Goal: Transaction & Acquisition: Purchase product/service

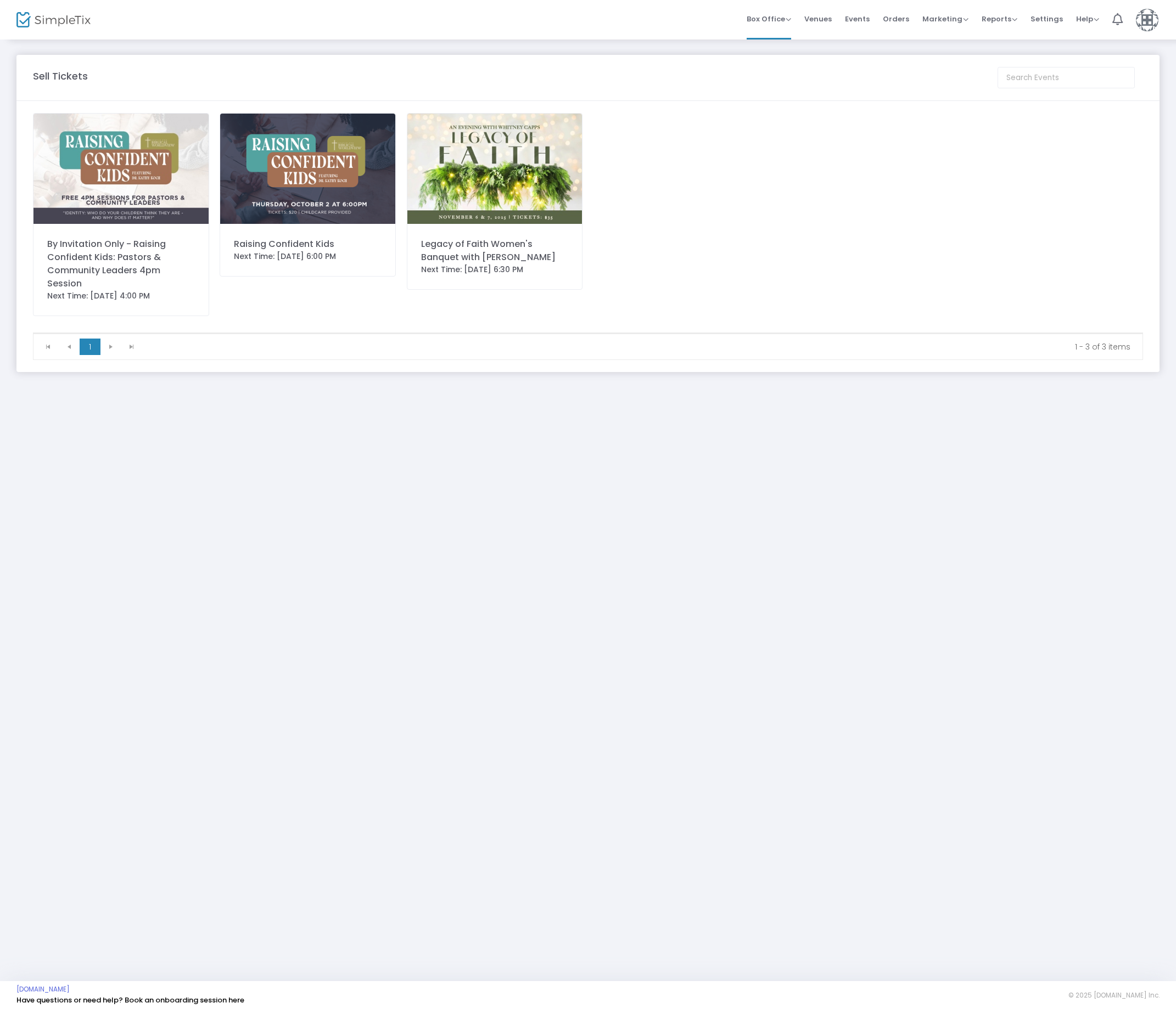
click at [492, 258] on div "Legacy of Faith Women's Banquet with [PERSON_NAME]" at bounding box center [495, 251] width 148 height 26
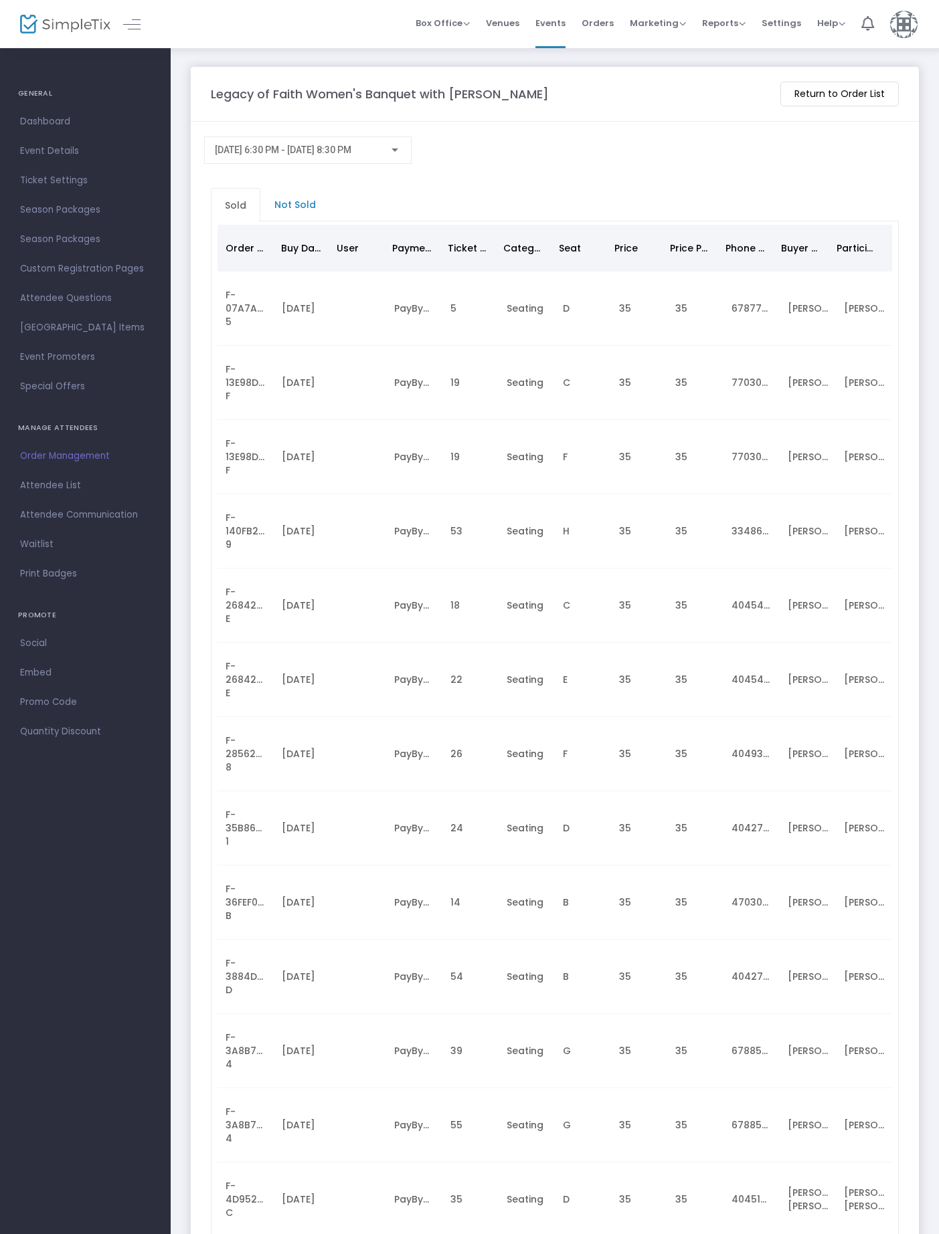
click at [627, 155] on div "[DATE] 6:30 PM - [DATE] 8:30 PM" at bounding box center [554, 162] width 701 height 52
click at [78, 456] on span "Order Management" at bounding box center [85, 456] width 130 height 17
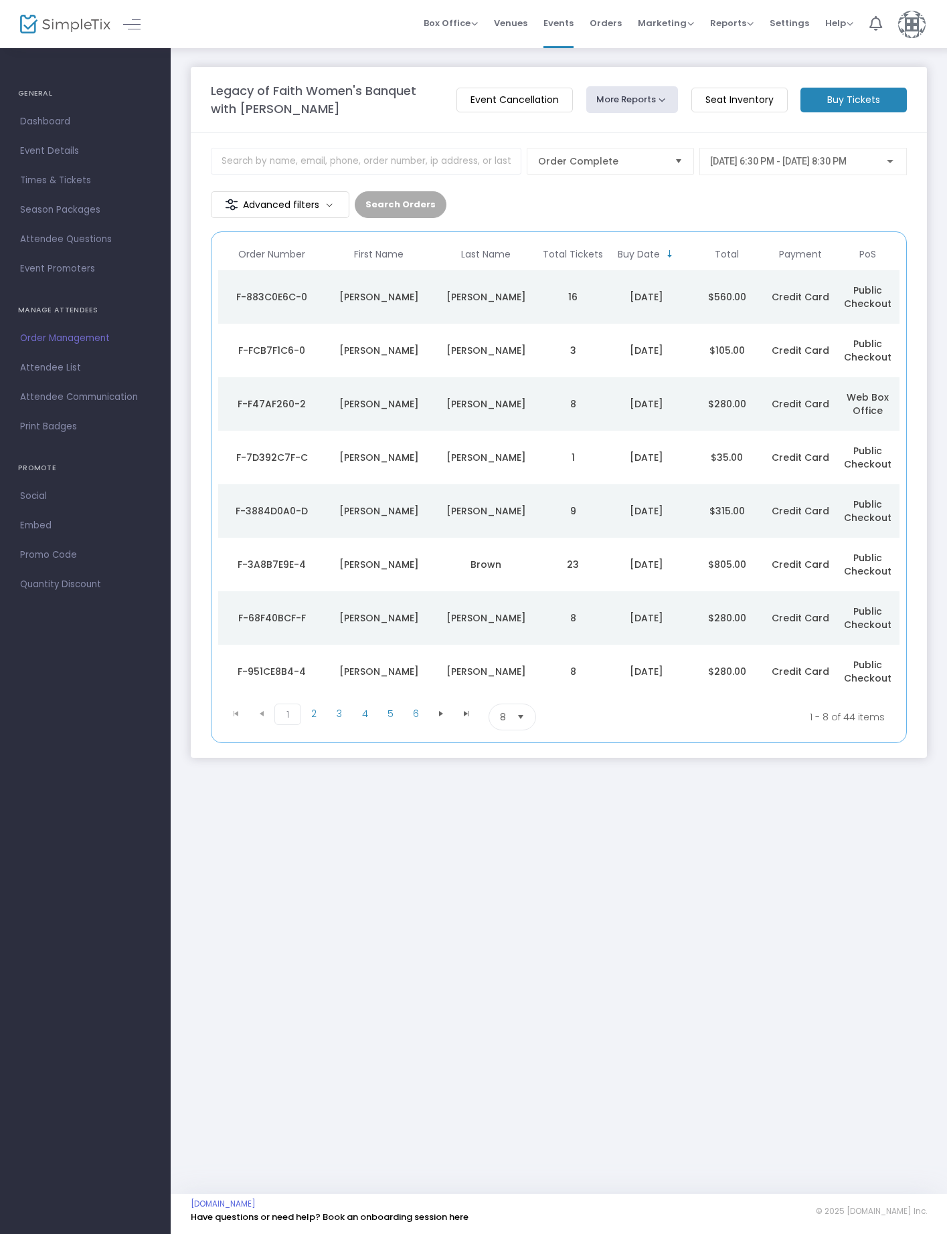
click at [753, 101] on m-button "Seat Inventory" at bounding box center [739, 100] width 96 height 25
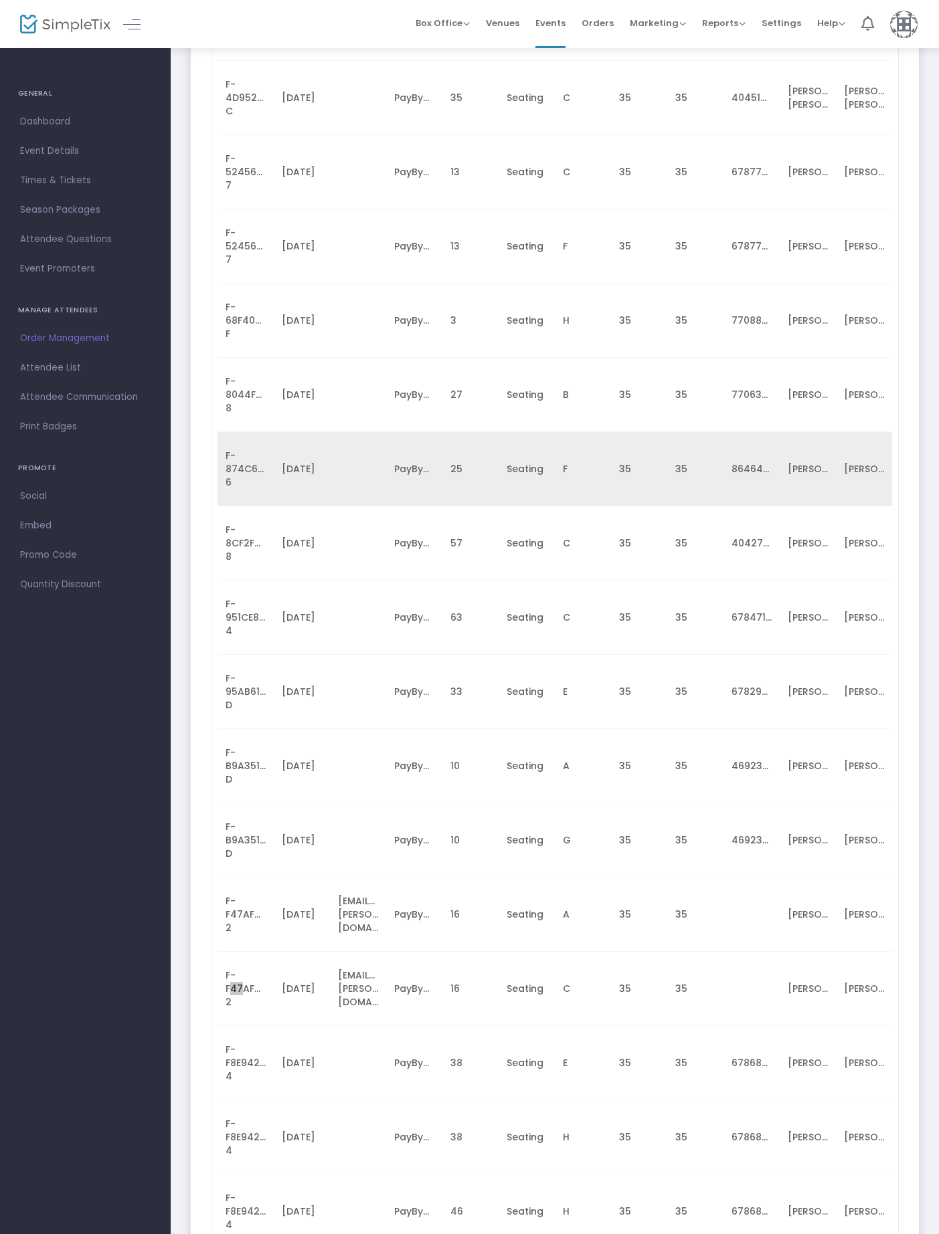
scroll to position [12390, 0]
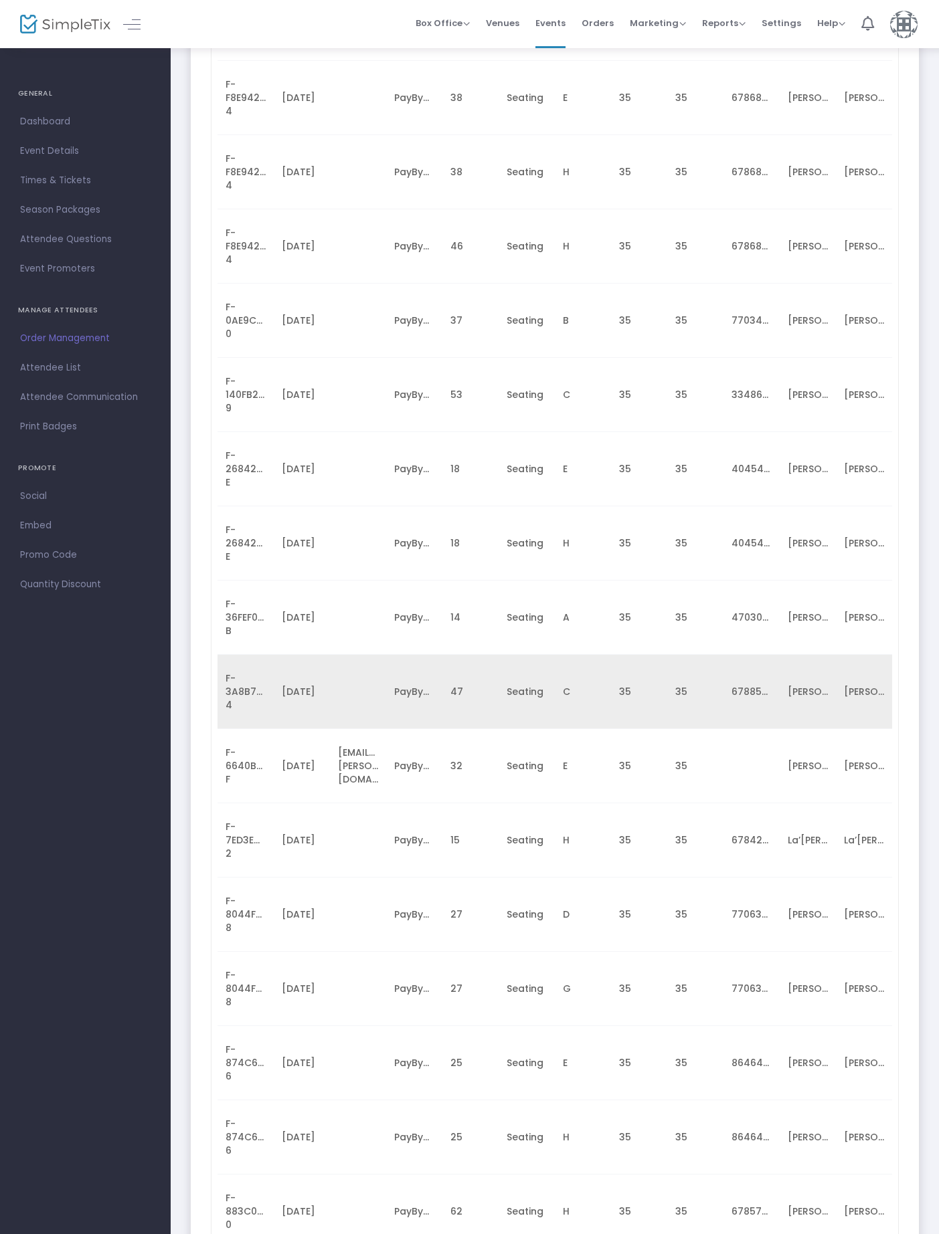
drag, startPoint x: 924, startPoint y: 669, endPoint x: 759, endPoint y: 707, distance: 168.9
click at [924, 670] on div "Legacy of Faith Women's Banquet with Whitney Capps Return to Order List 11/6/20…" at bounding box center [555, 153] width 768 height 24993
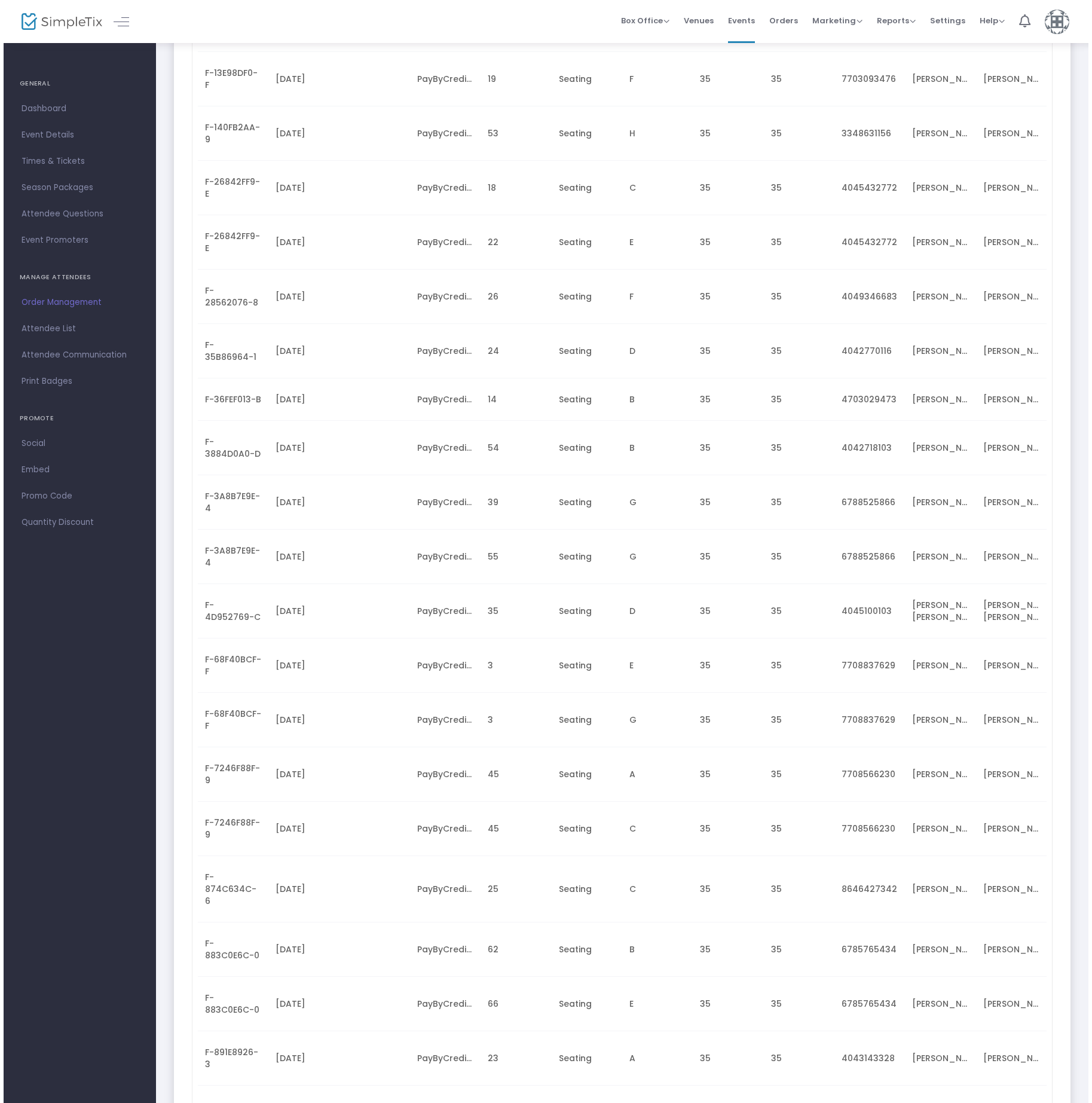
scroll to position [0, 0]
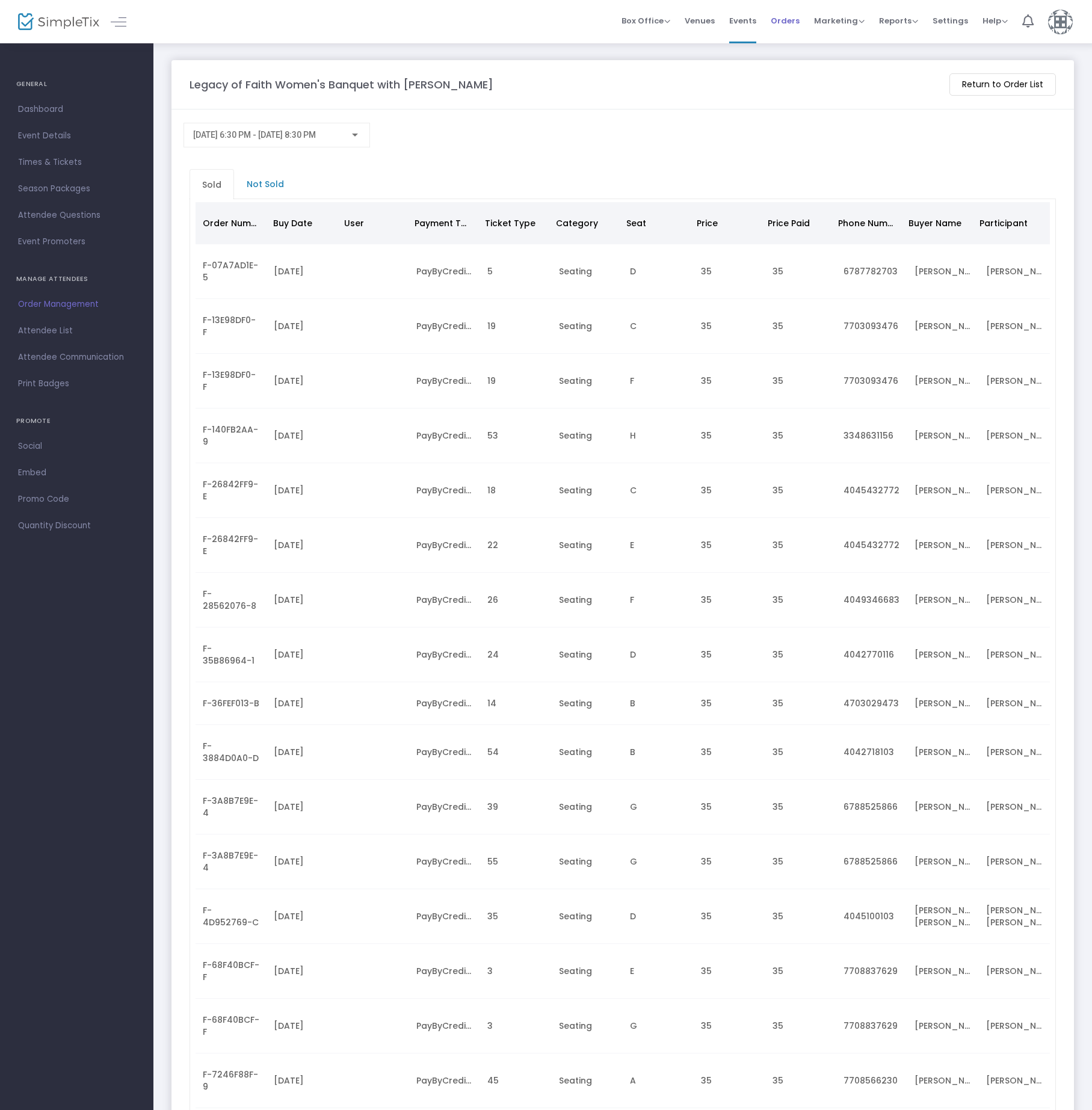
click at [780, 22] on span "Orders" at bounding box center [785, 21] width 29 height 31
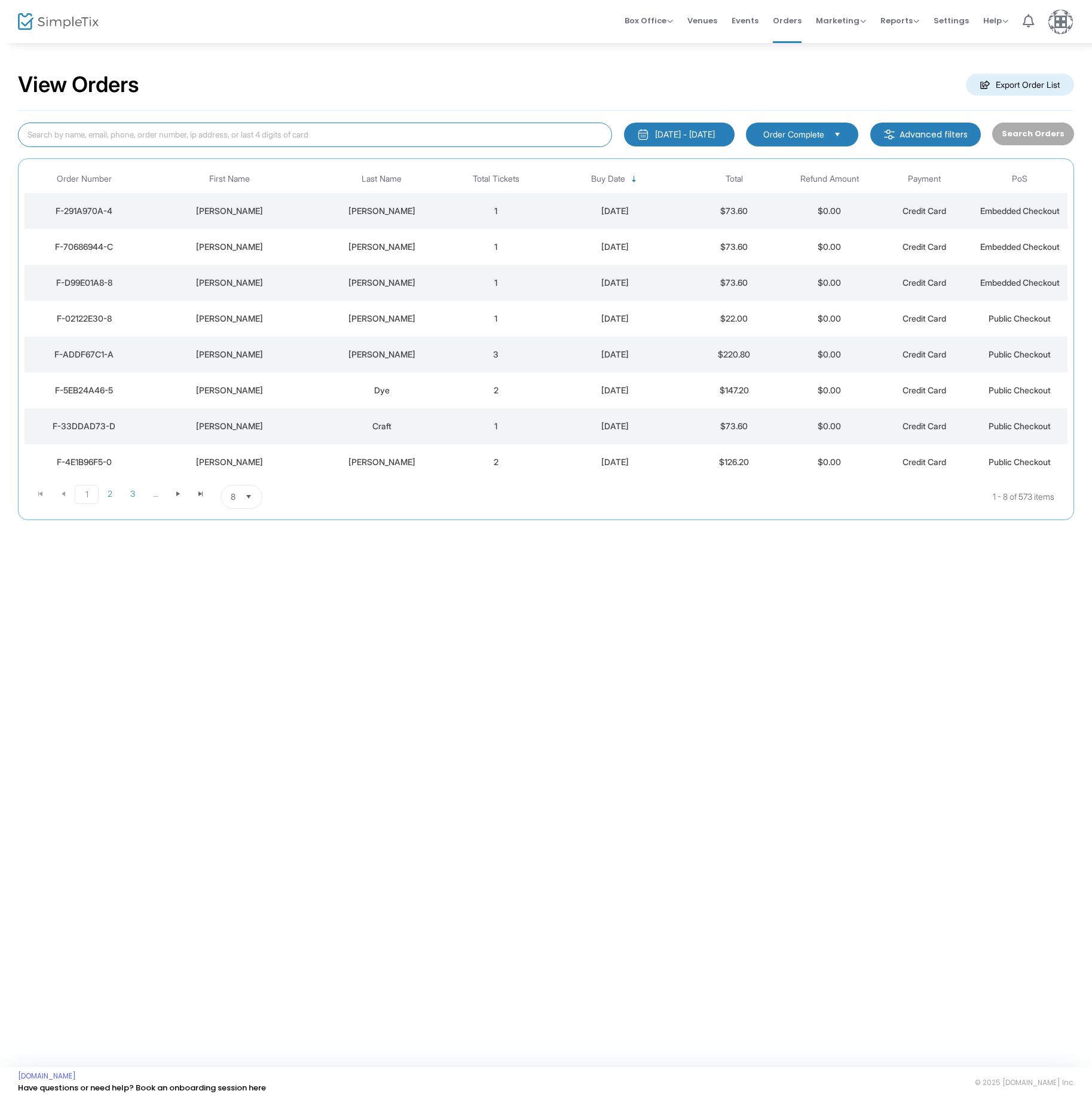
click at [223, 139] on input at bounding box center [315, 134] width 594 height 24
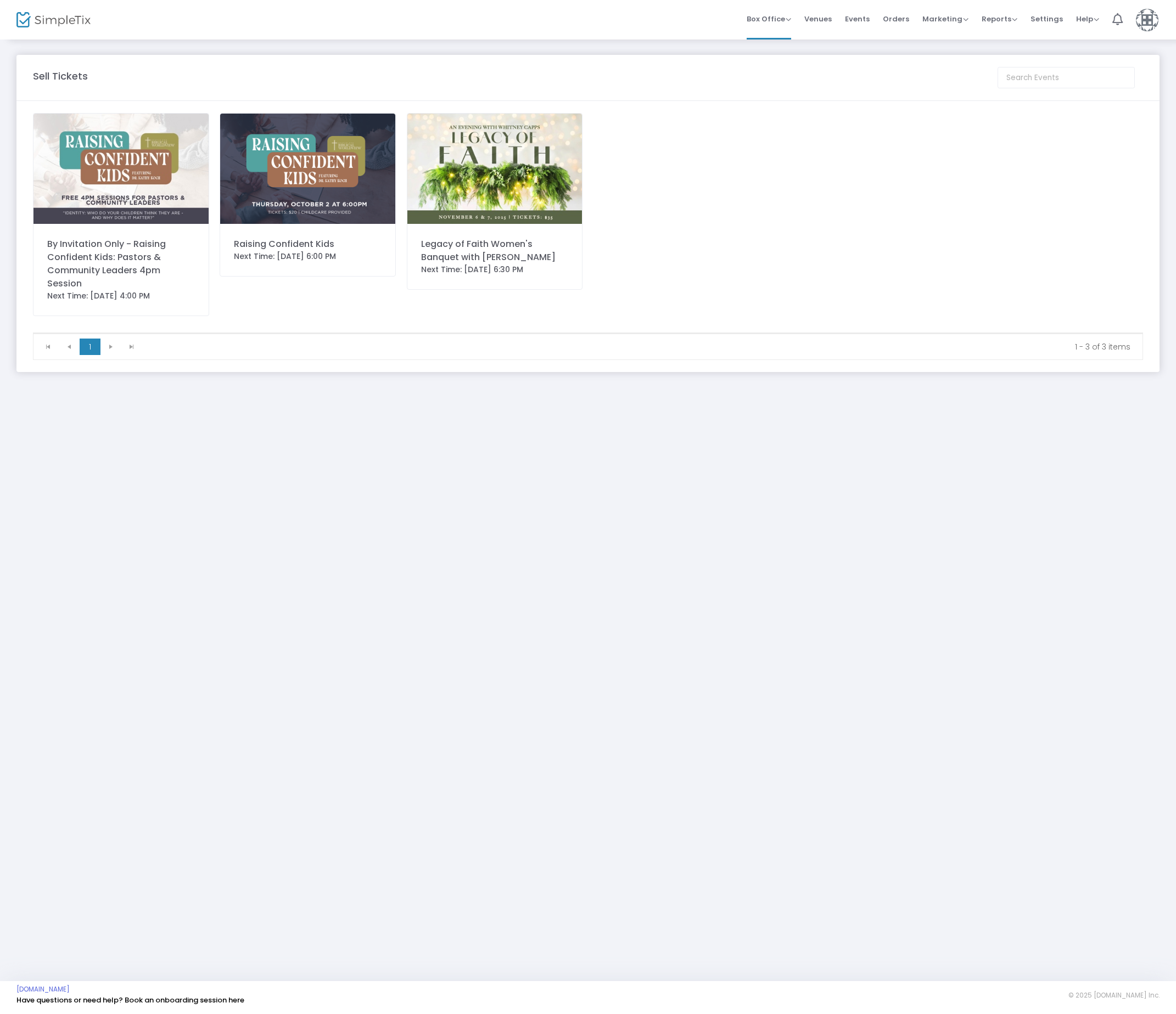
click at [460, 199] on img at bounding box center [494, 168] width 175 height 110
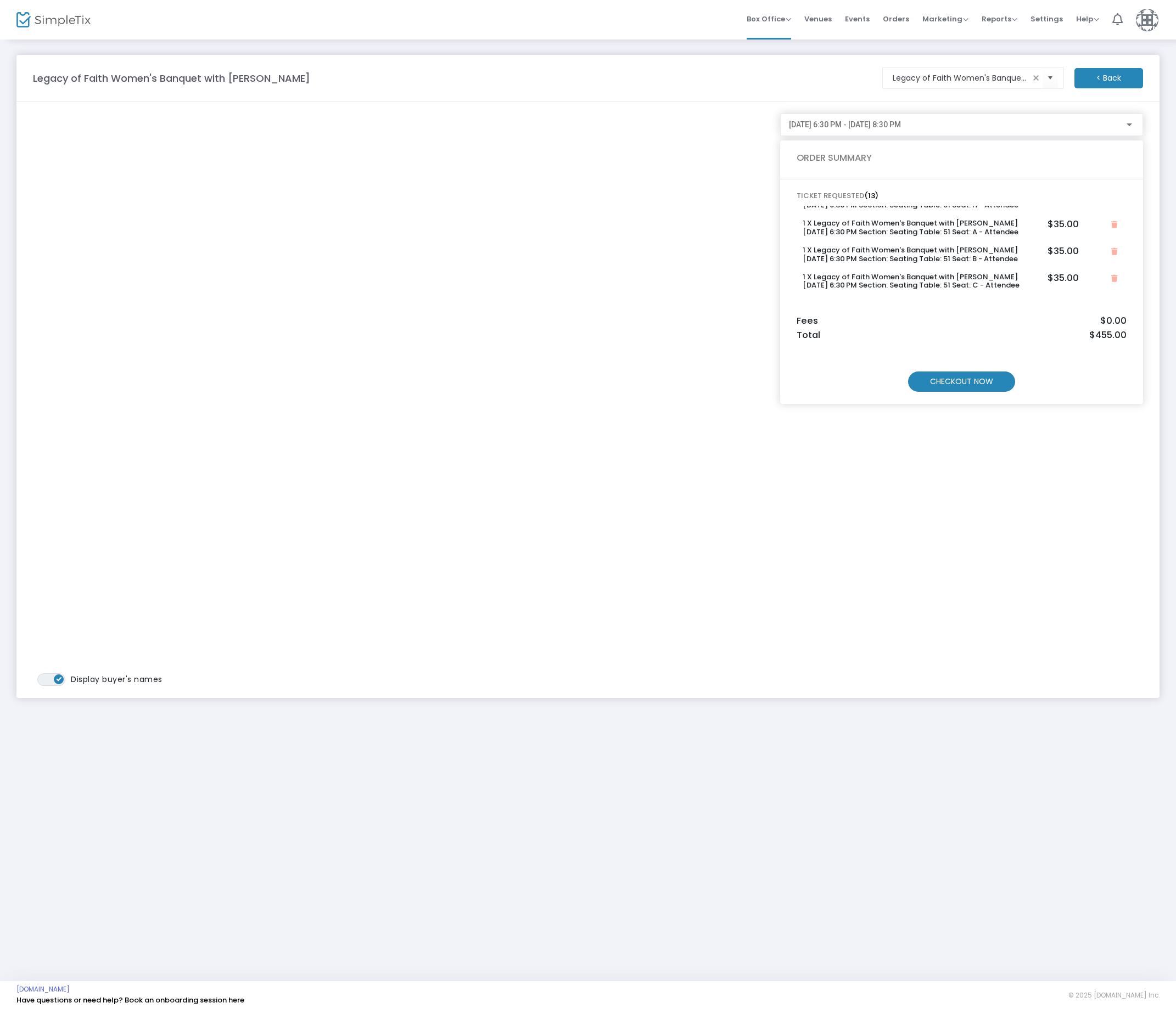
click at [971, 379] on m-button "CHECKOUT NOW" at bounding box center [962, 381] width 107 height 21
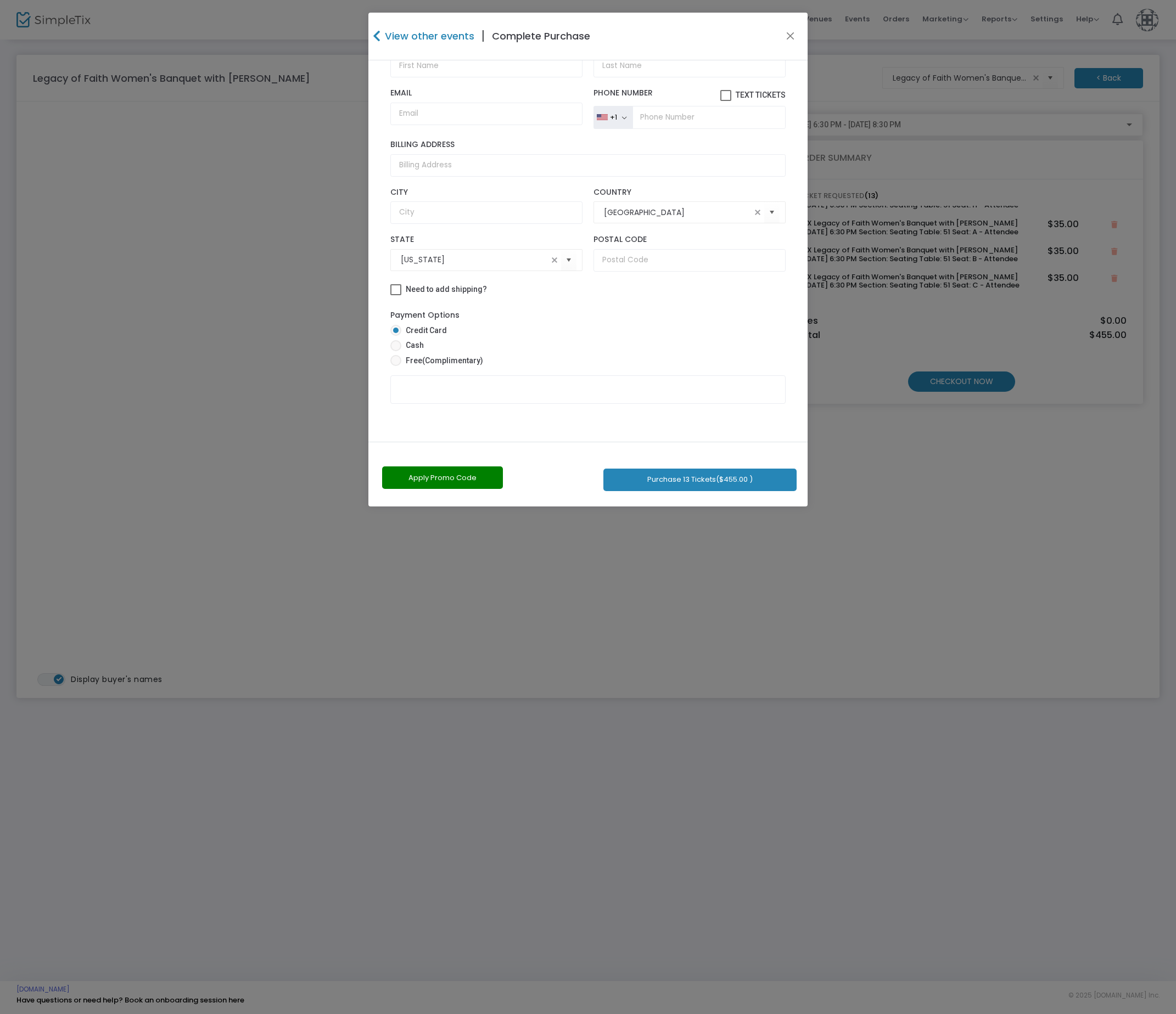
scroll to position [1032, 0]
type input "Snowdell"
type input "Jackson"
type input "snowdelljackson@bellsouth.net"
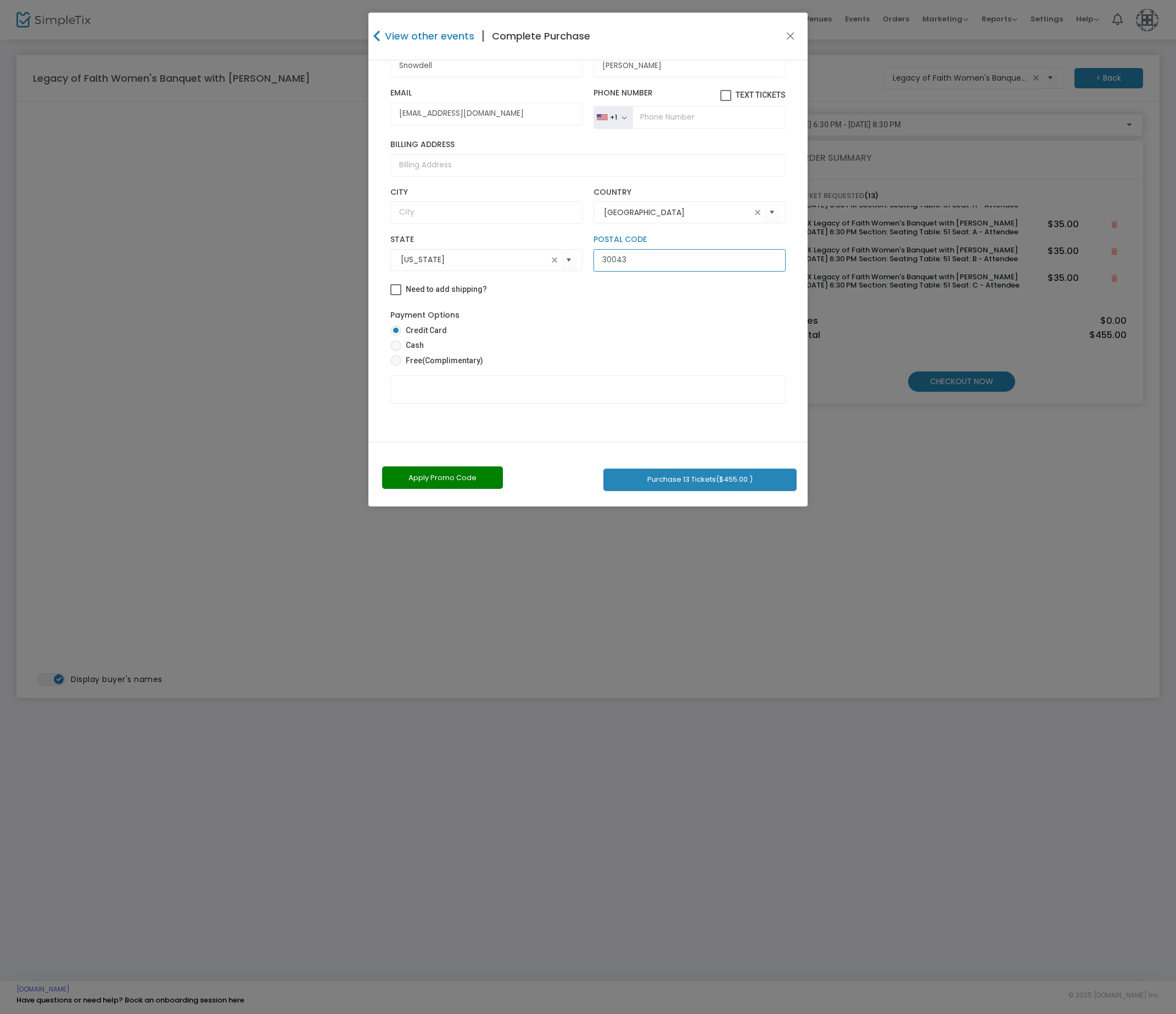
type input "30043"
click at [656, 482] on button "Purchase 13 Tickets ($455.00 )" at bounding box center [699, 479] width 193 height 22
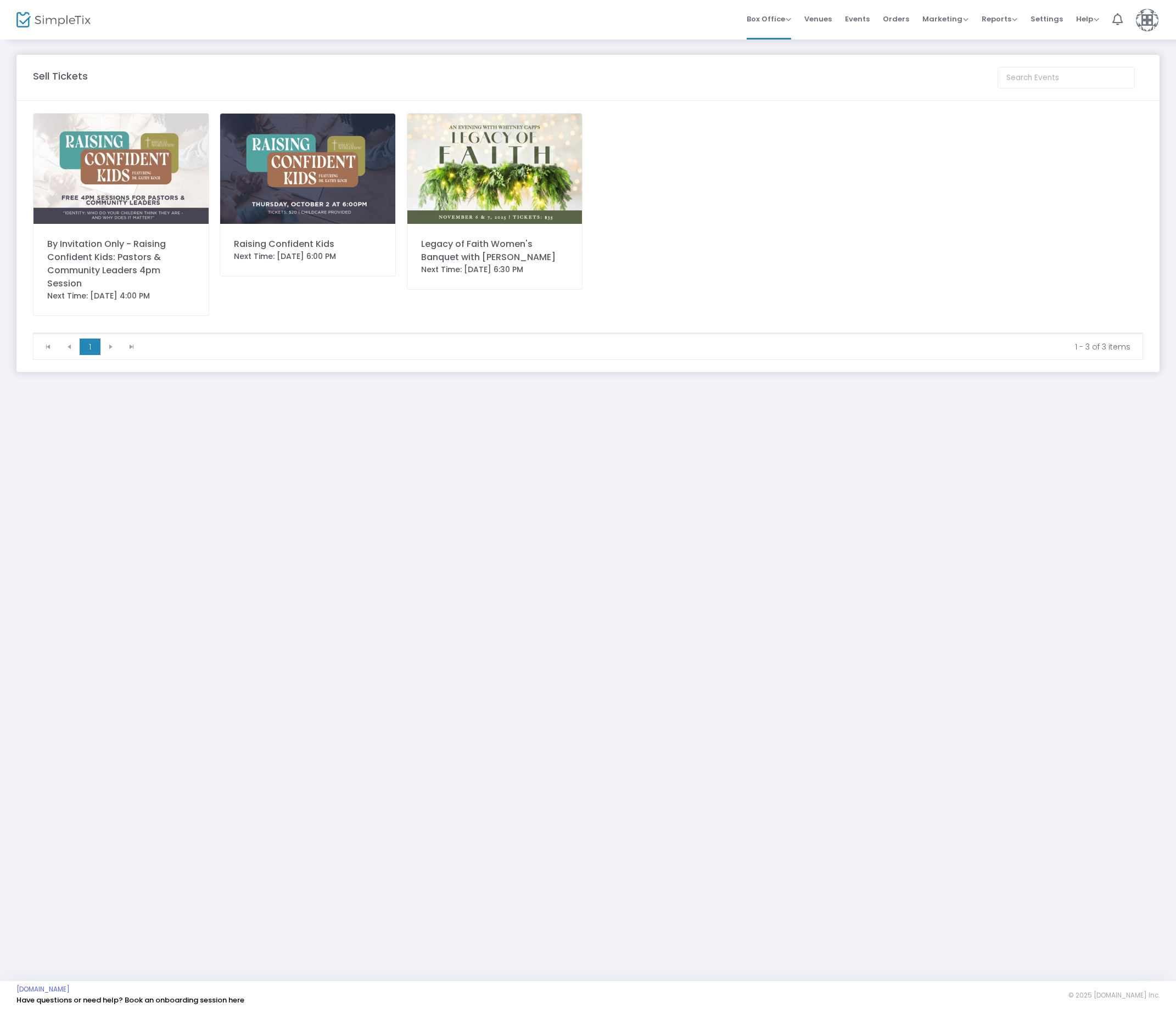
click at [519, 200] on img at bounding box center [494, 168] width 175 height 110
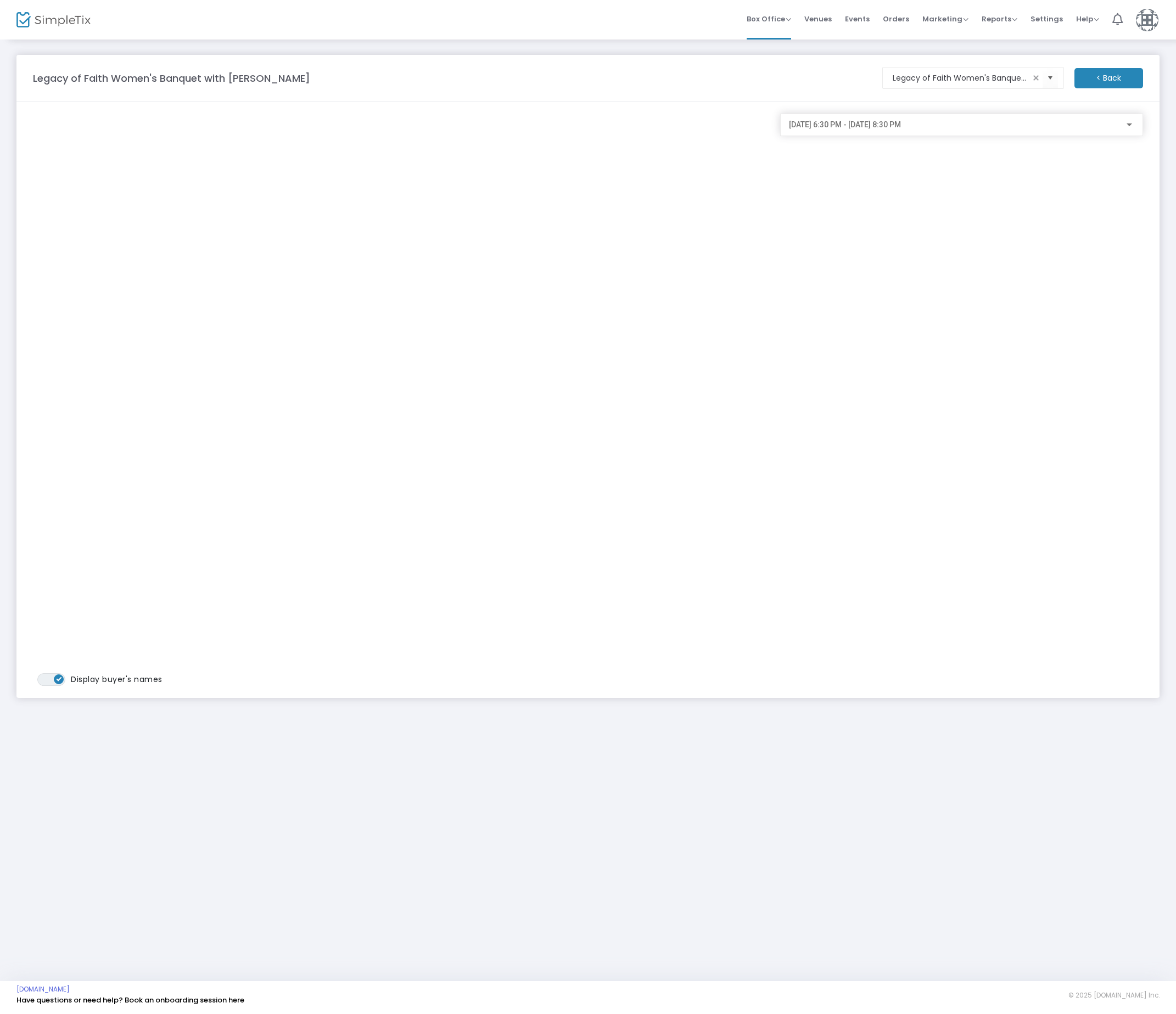
click at [847, 132] on div "11/6/2025 @ 6:30 PM - 11/6/2025 @ 8:30 PM" at bounding box center [961, 121] width 345 height 21
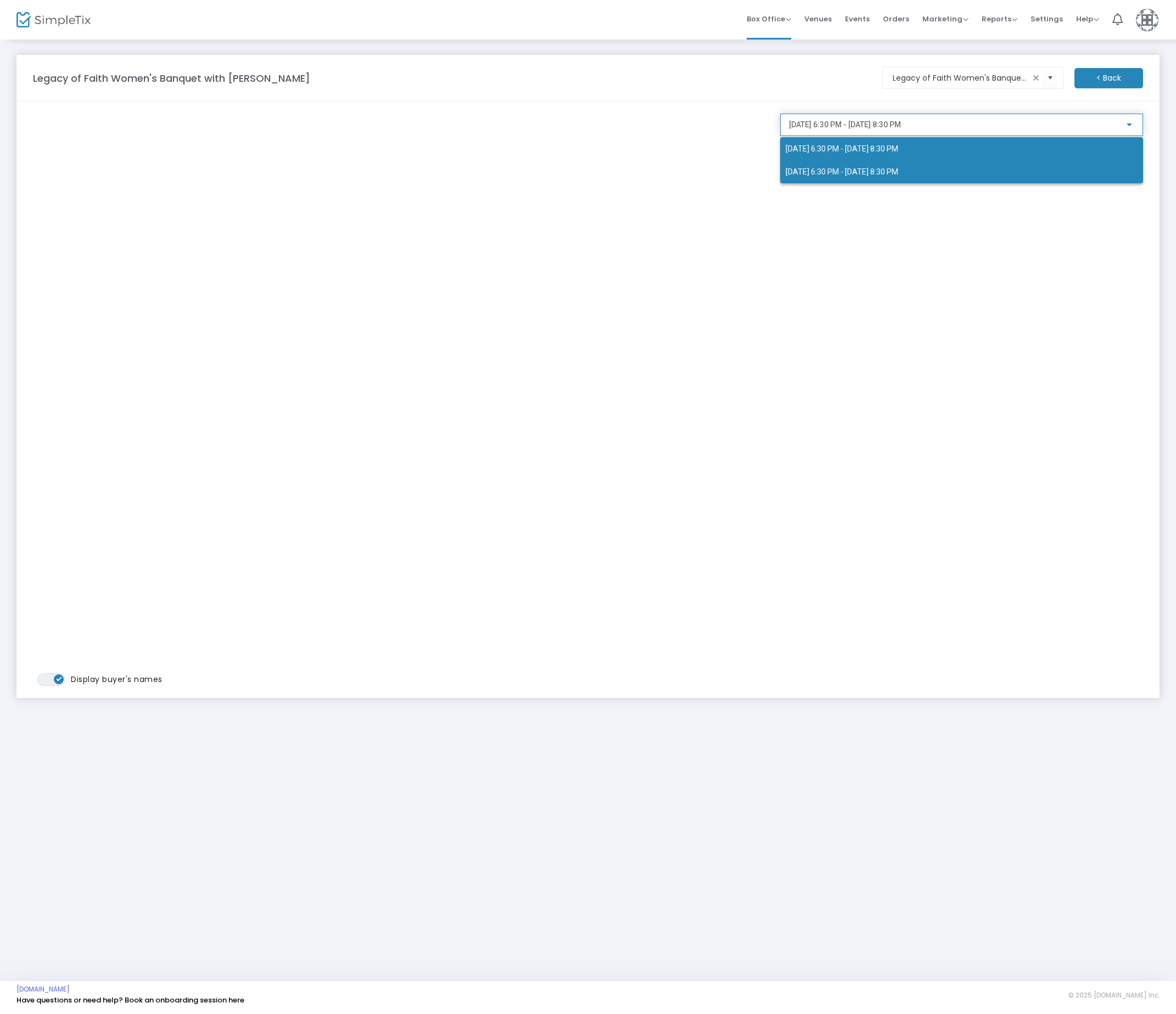
click at [847, 175] on span "[DATE] 6:30 PM - [DATE] 8:30 PM" at bounding box center [841, 171] width 112 height 9
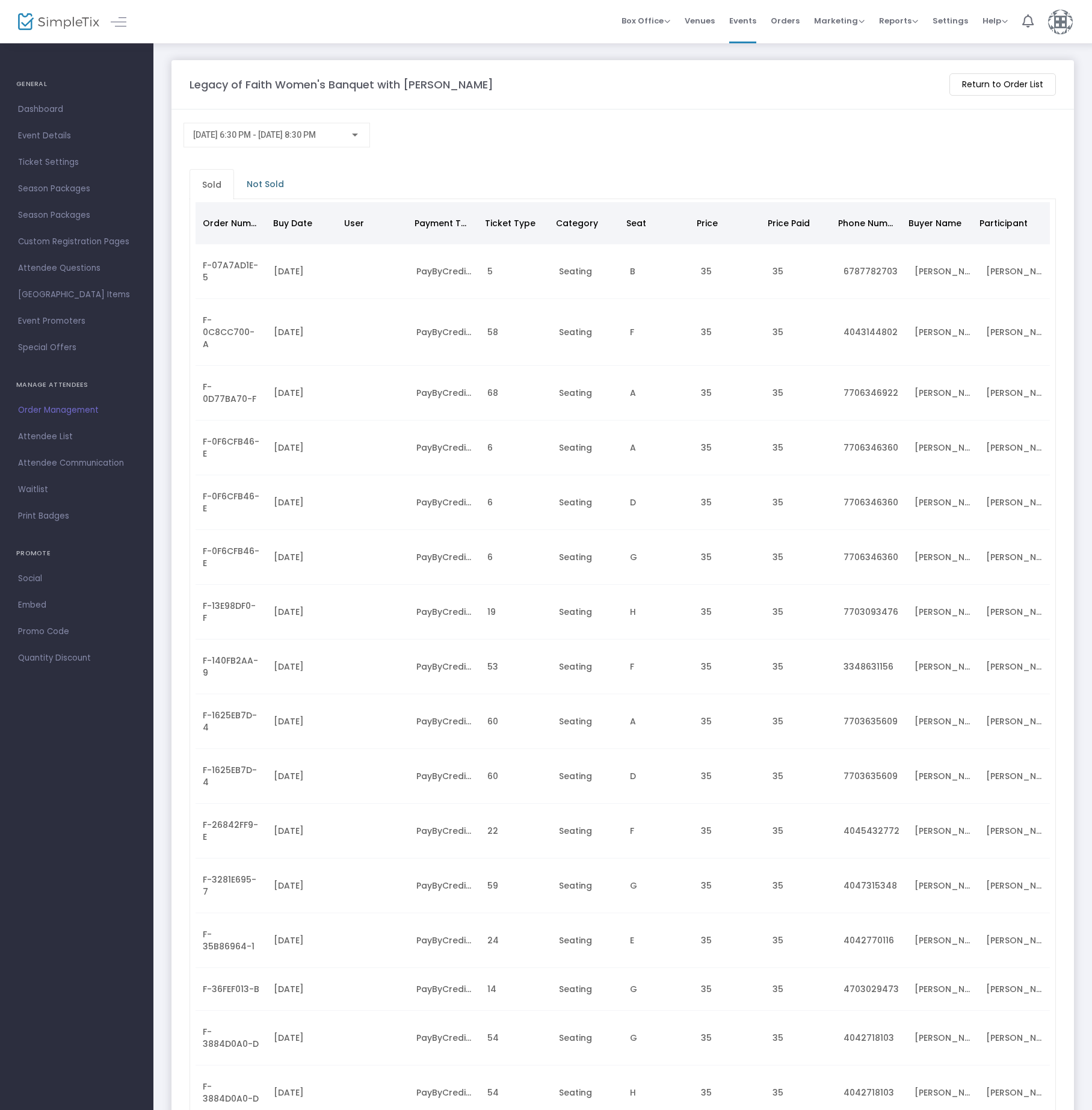
click at [276, 180] on span "Not Sold" at bounding box center [265, 184] width 52 height 19
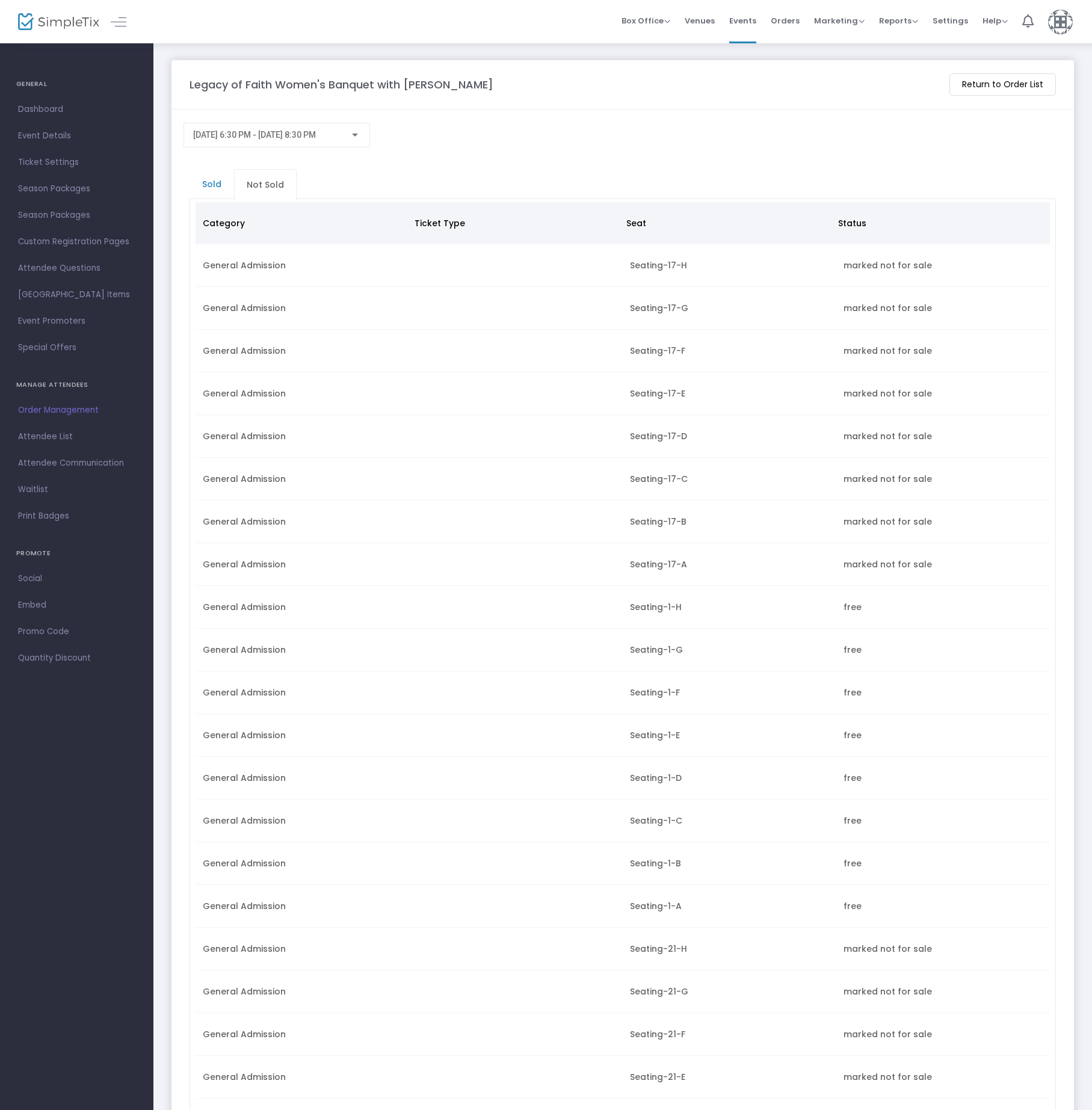
click at [282, 122] on div "[DATE] 6:30 PM - [DATE] 8:30 PM" at bounding box center [277, 131] width 167 height 22
click at [274, 193] on span "11/7/2025 @ 6:30 PM - 11/7/2025 @ 8:30 PM" at bounding box center [277, 186] width 175 height 25
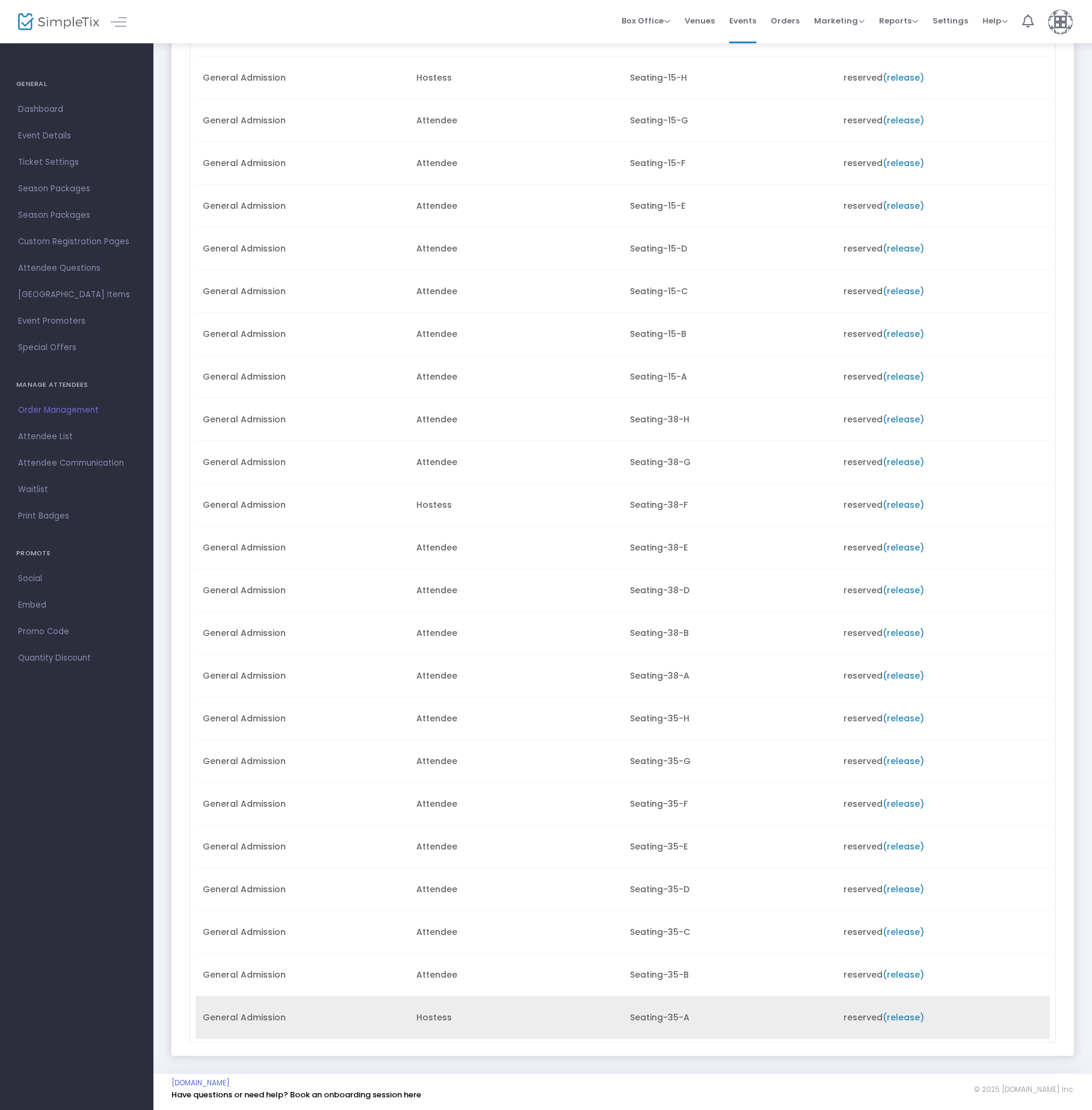
scroll to position [10221, 0]
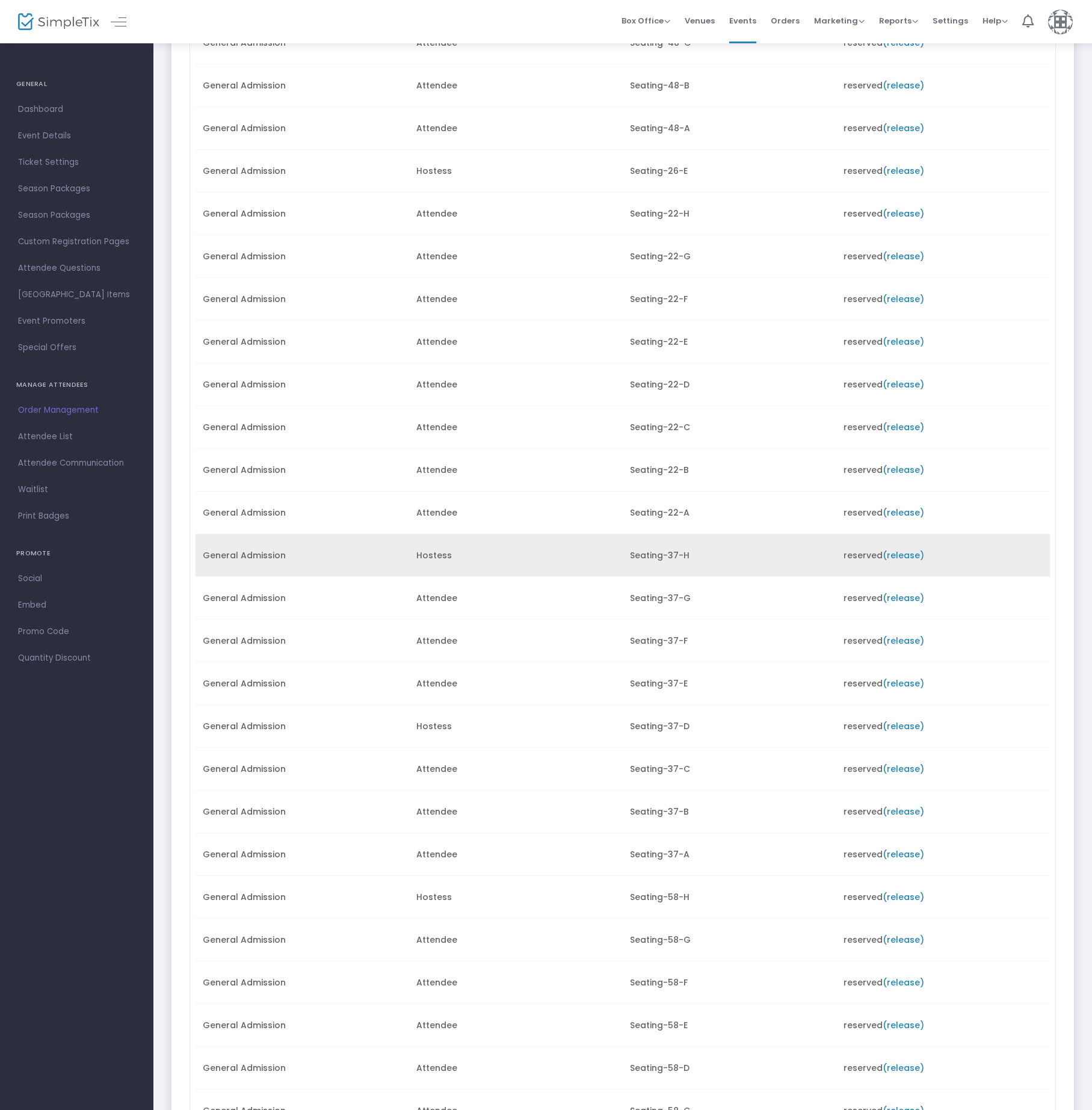
click at [903, 554] on link "(release)" at bounding box center [903, 555] width 41 height 12
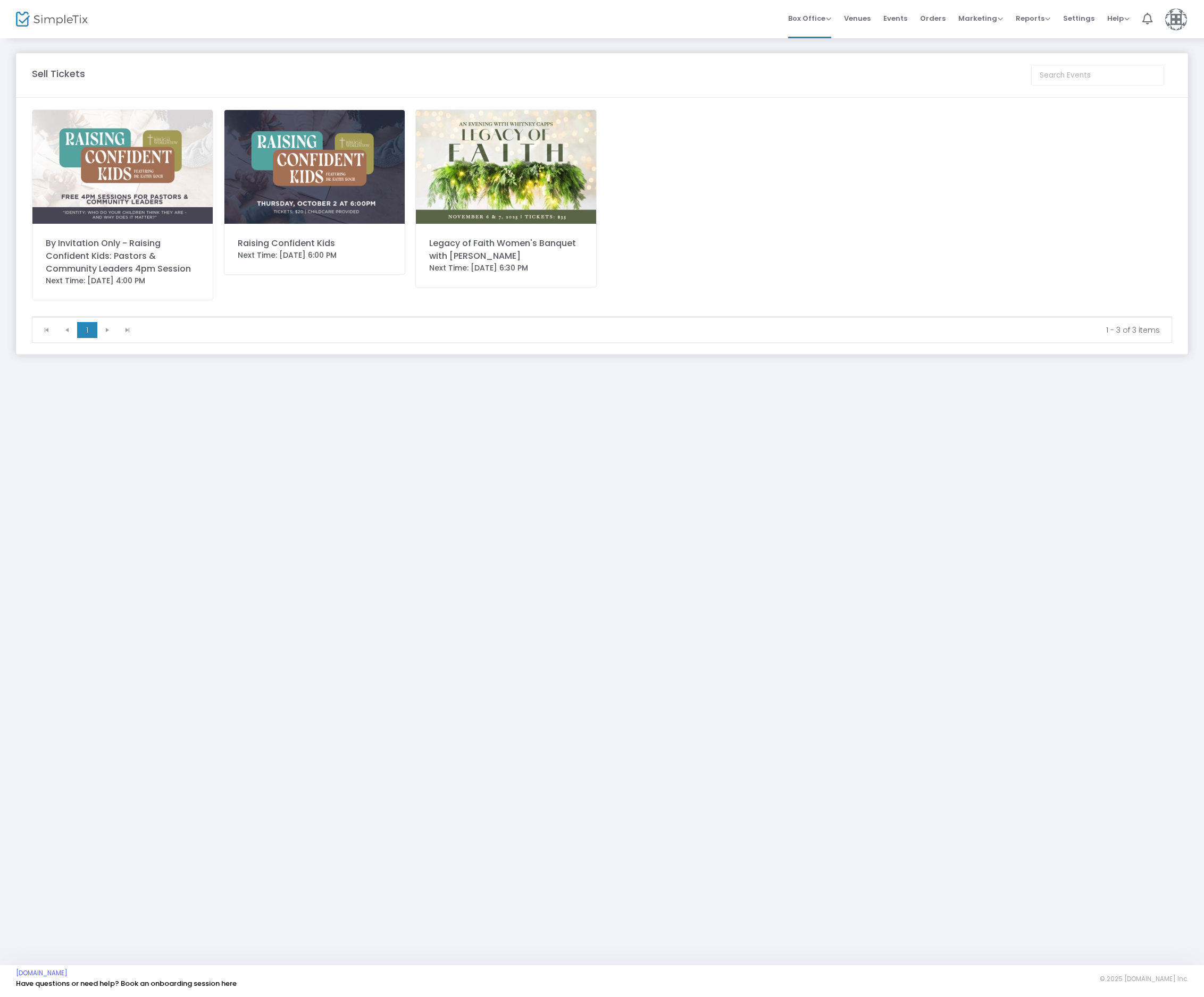
click at [521, 218] on img at bounding box center [505, 166] width 180 height 114
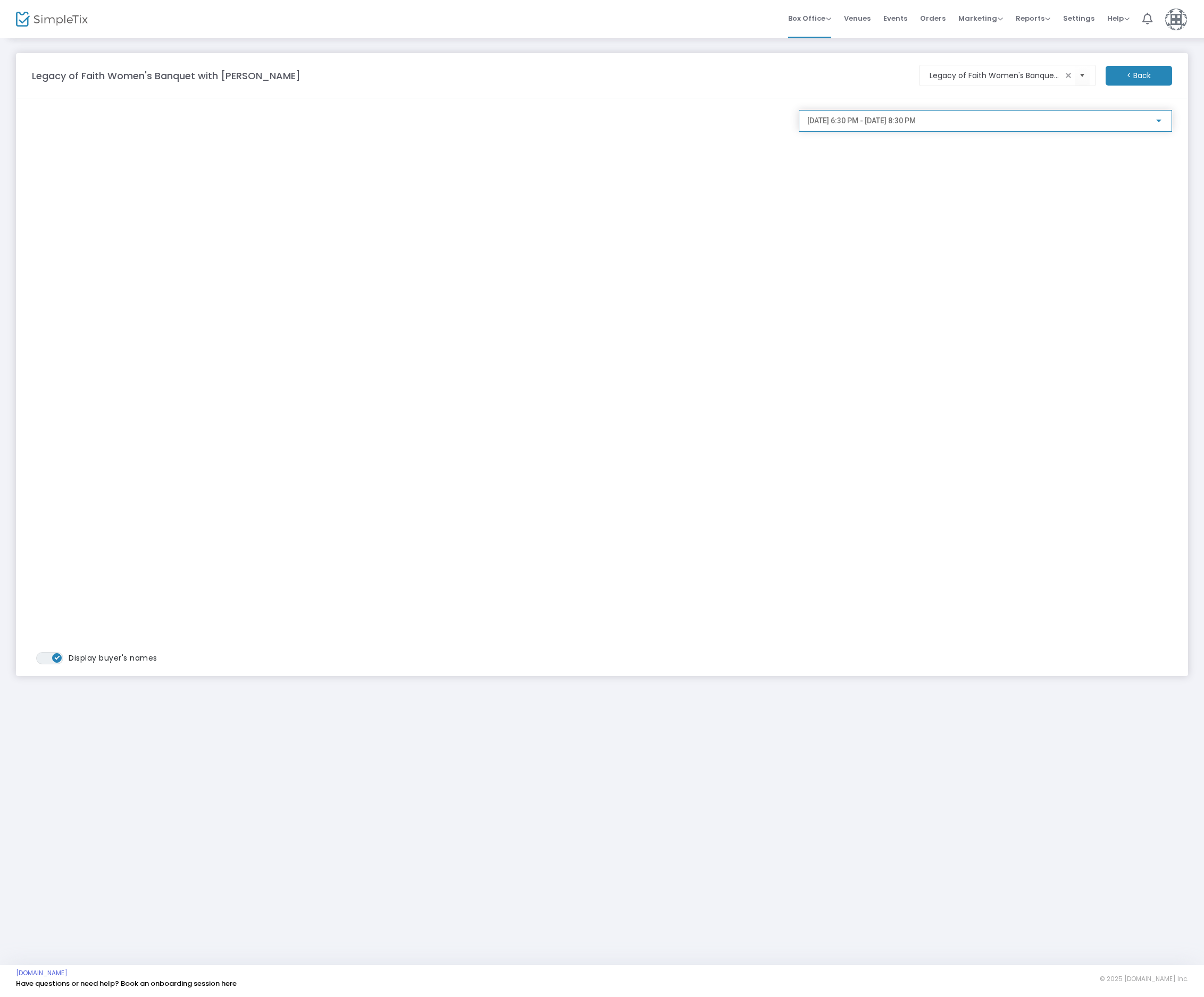
click at [854, 125] on span "11/6/2025 @ 6:30 PM - 11/6/2025 @ 8:30 PM" at bounding box center [861, 121] width 108 height 9
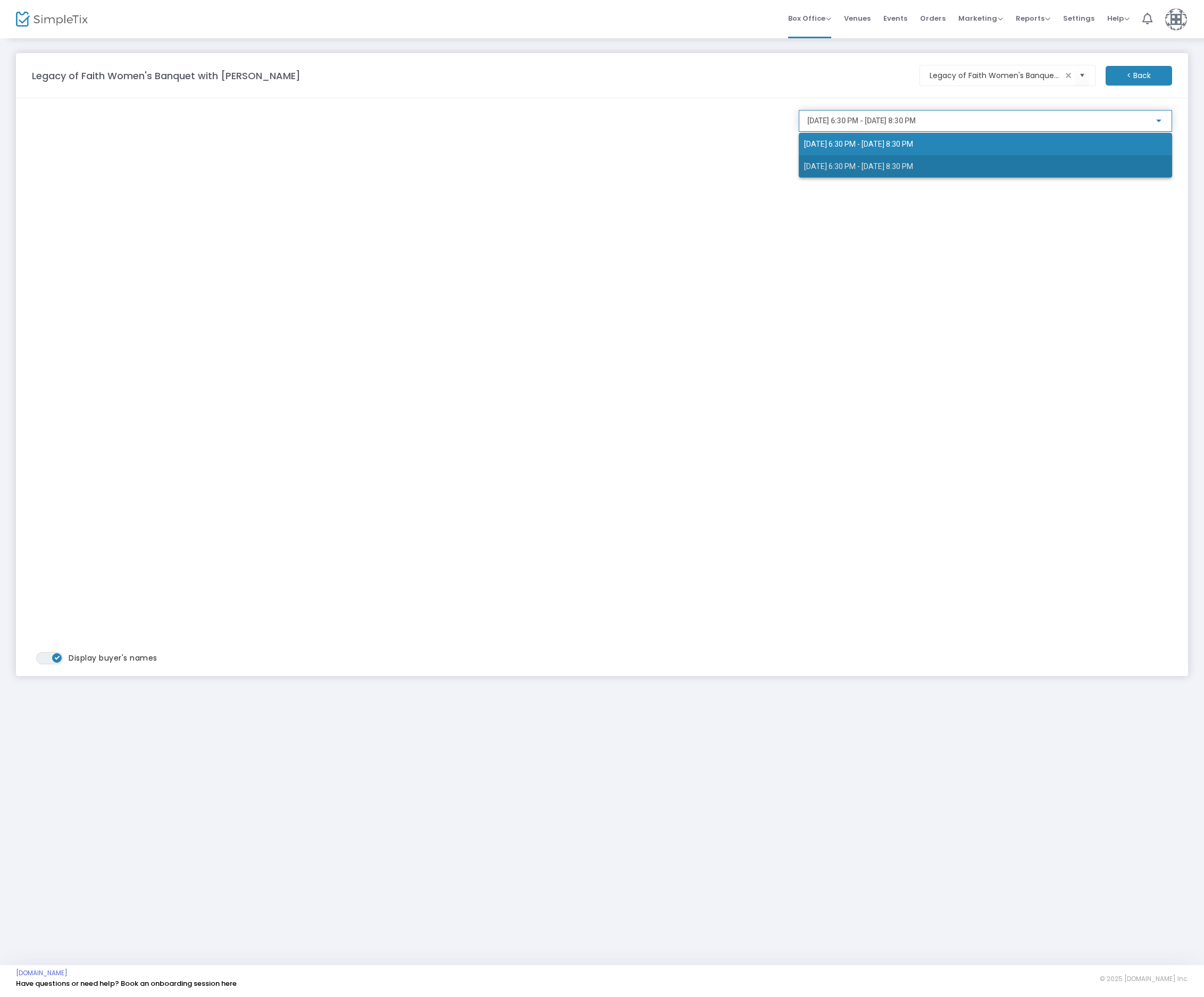
click at [858, 171] on span "11/7/2025 @ 6:30 PM - 11/7/2025 @ 8:30 PM" at bounding box center [985, 166] width 362 height 22
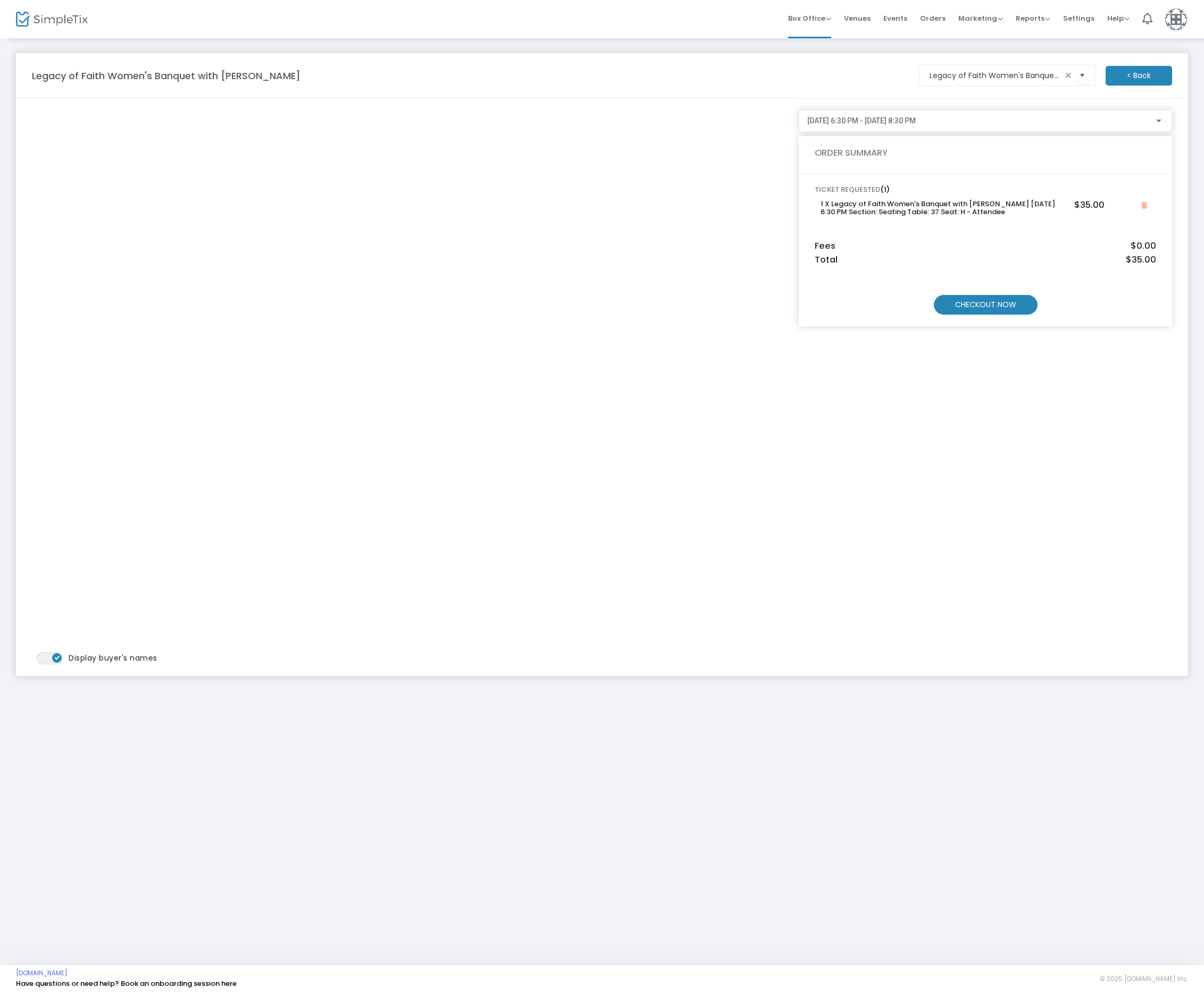
click at [944, 297] on m-button "CHECKOUT NOW" at bounding box center [985, 304] width 103 height 20
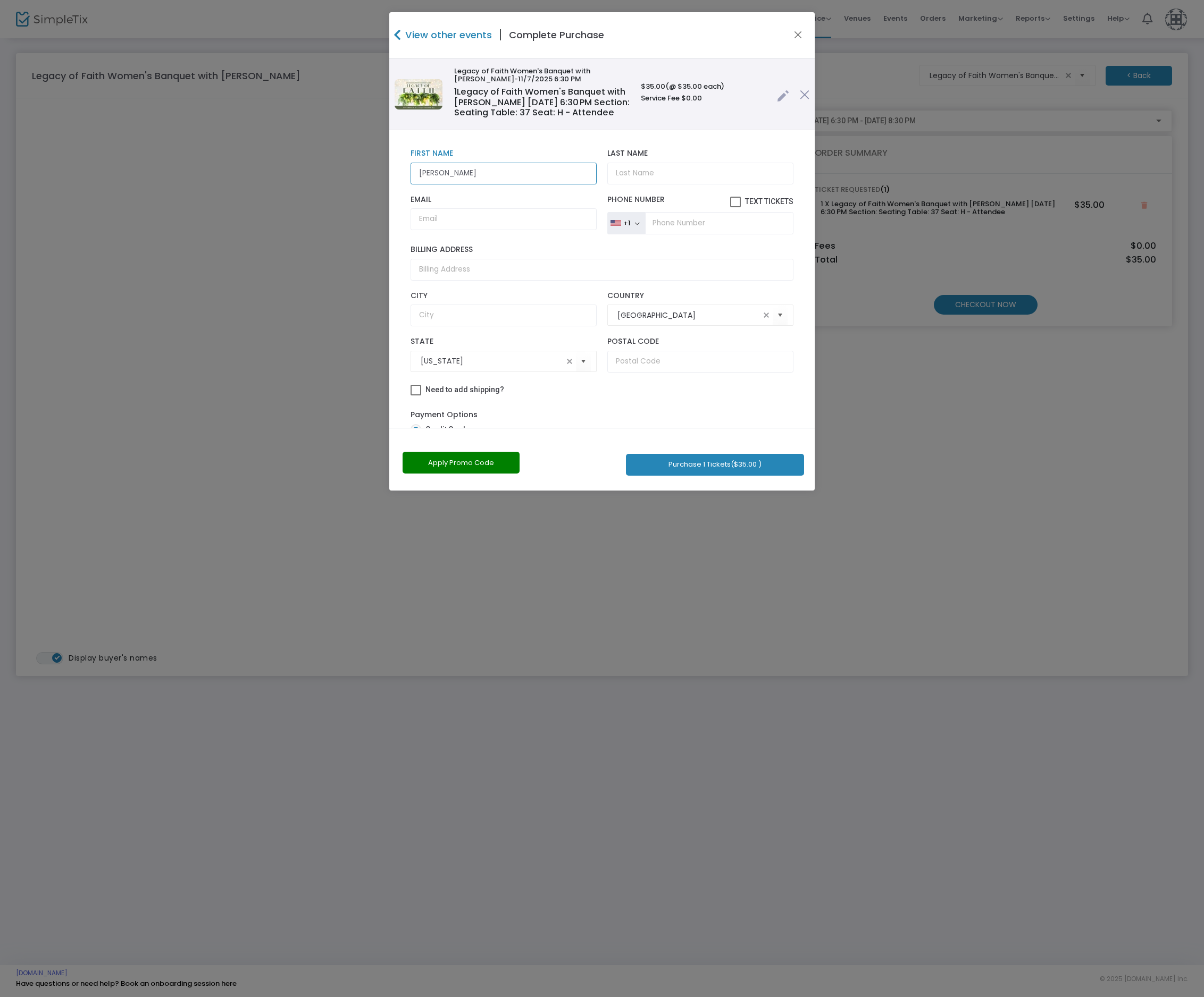
type input "Marianne"
type input "Barnard"
paste input "maljan@nabarnard.com"
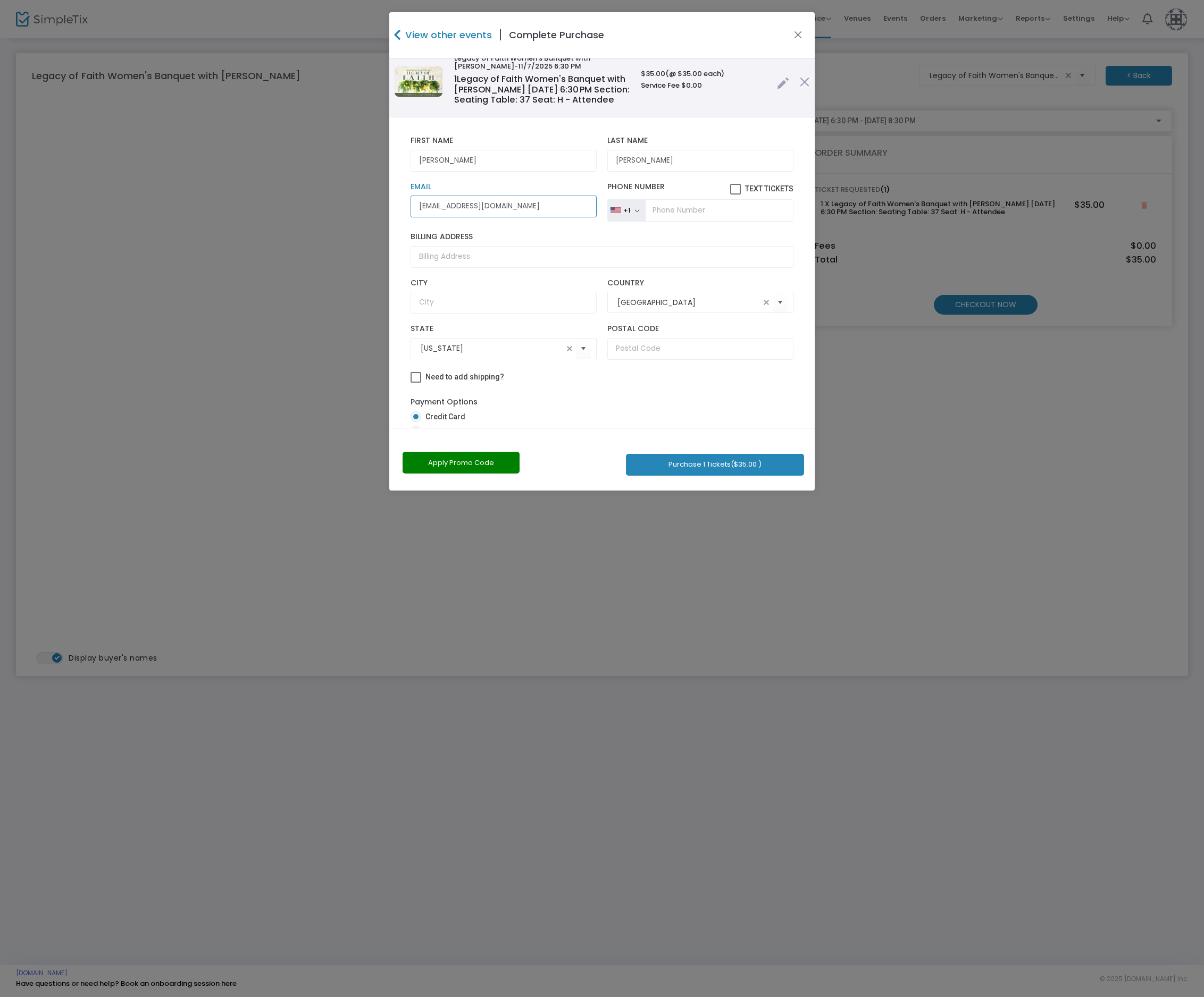
scroll to position [14, 0]
type input "maljan@nabarnard.com"
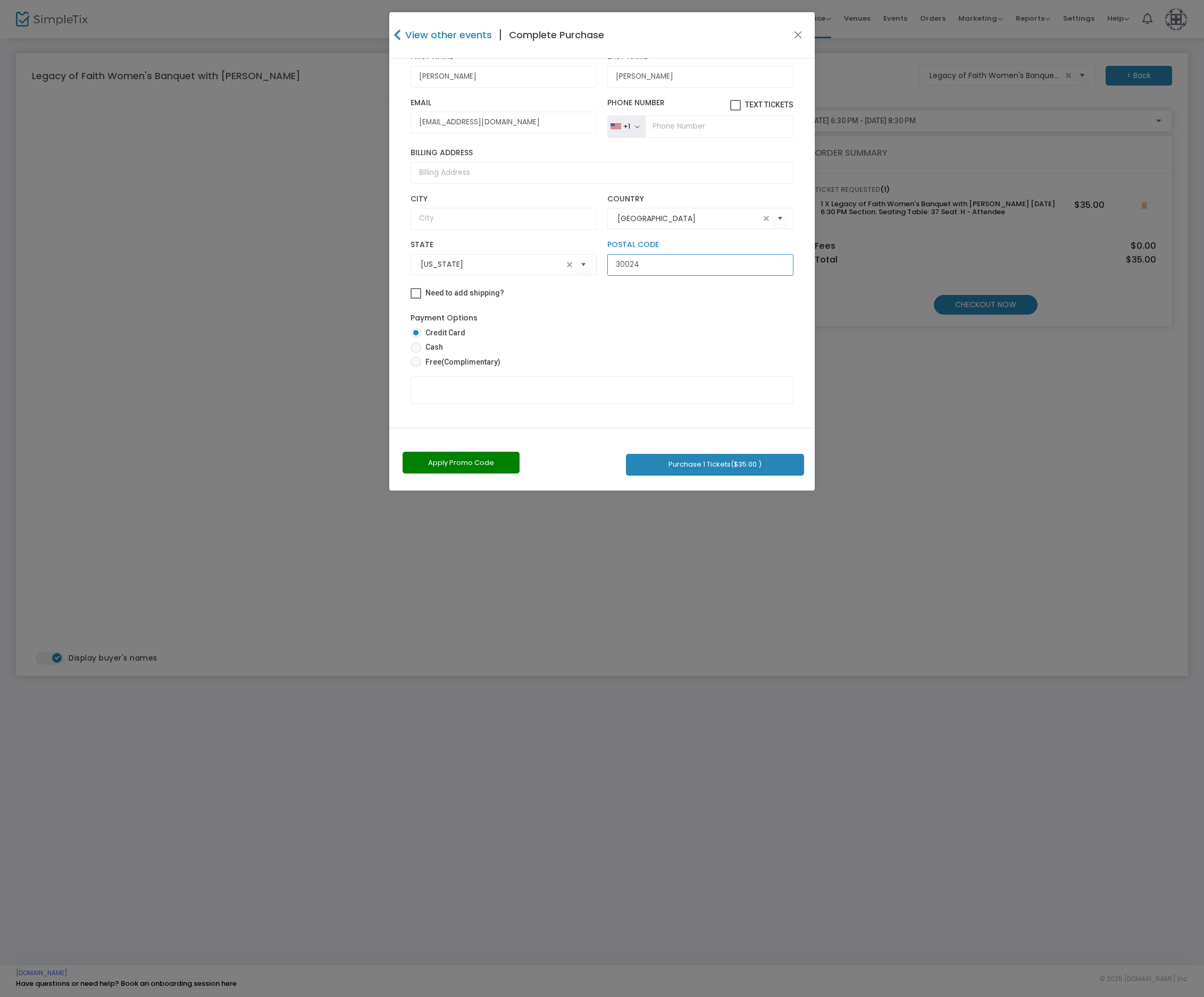
scroll to position [115, 0]
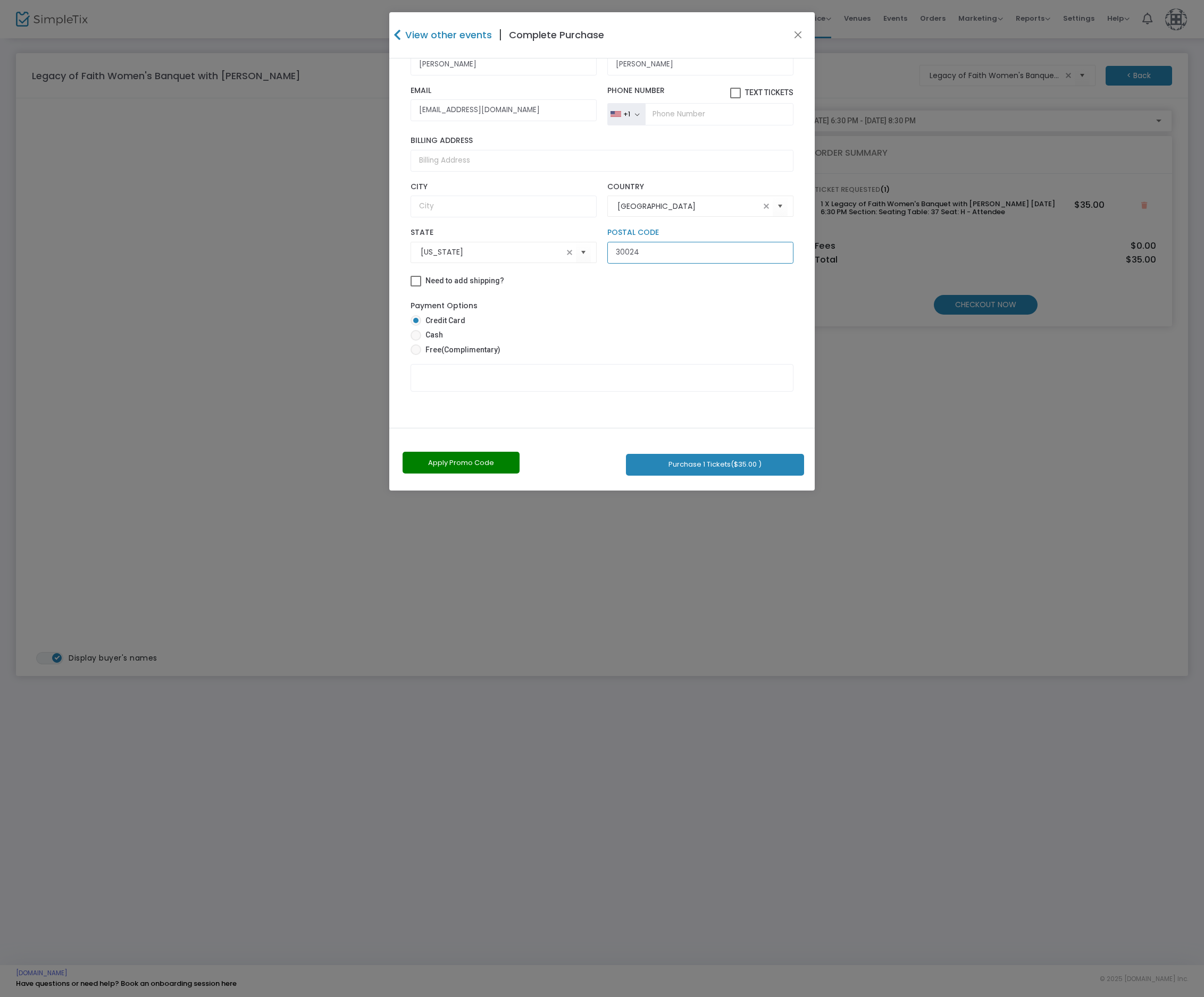
type input "30024"
click at [660, 470] on button "Purchase 1 Tickets ($35.00 )" at bounding box center [714, 464] width 178 height 21
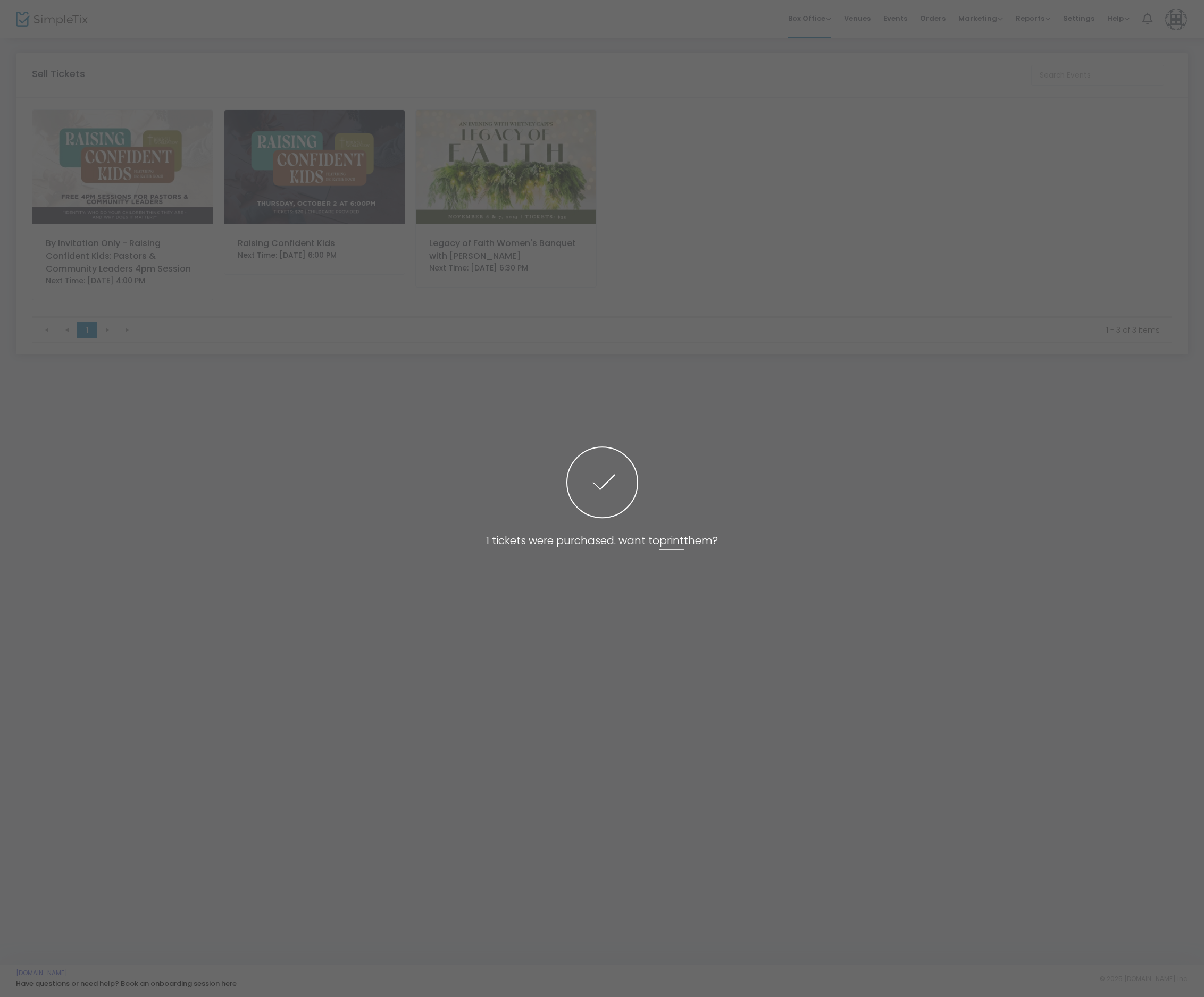
click at [712, 461] on div "1 tickets were purchased. want to print them?" at bounding box center [602, 498] width 232 height 104
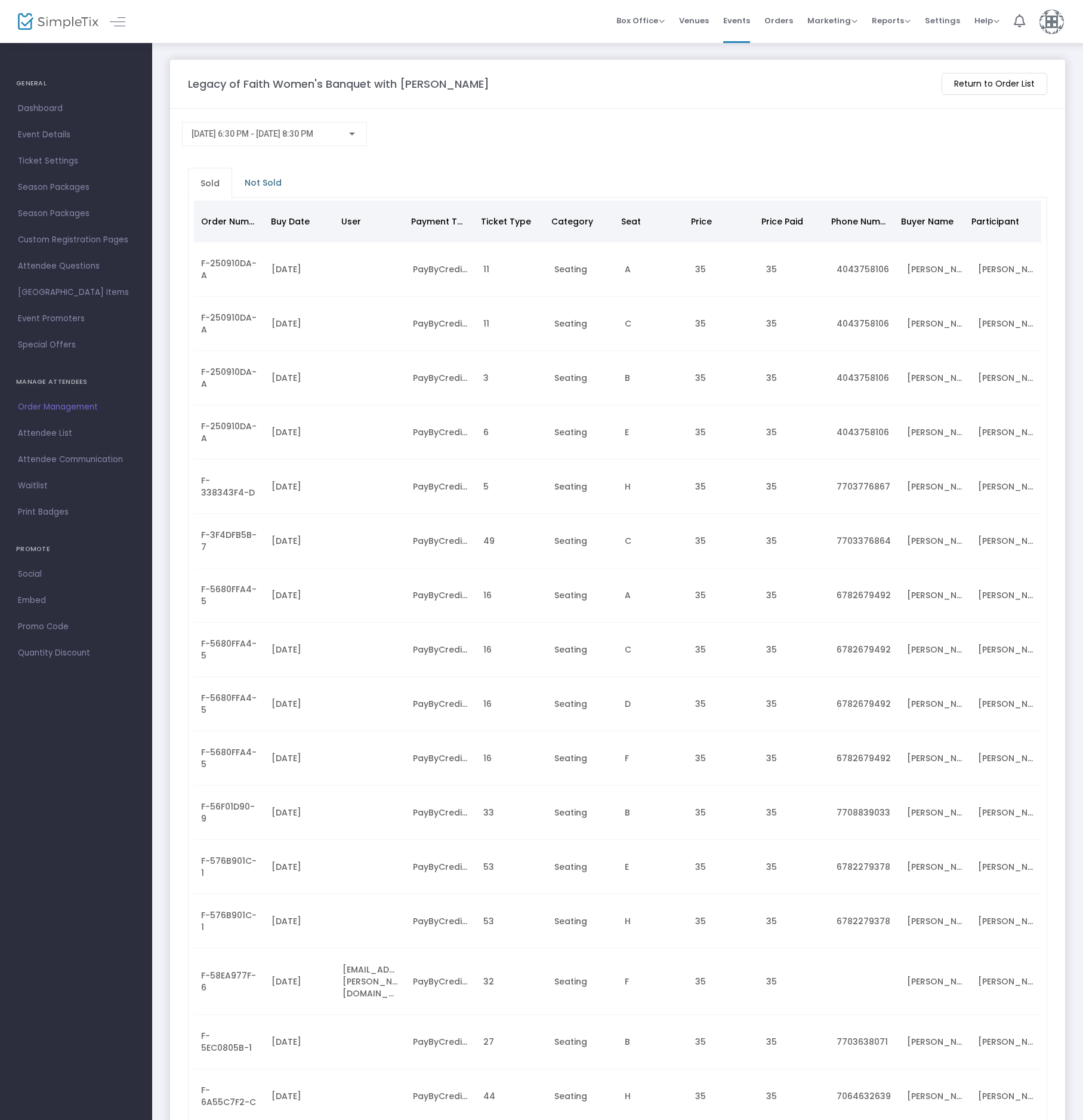
click at [272, 179] on span "Not Sold" at bounding box center [263, 182] width 52 height 19
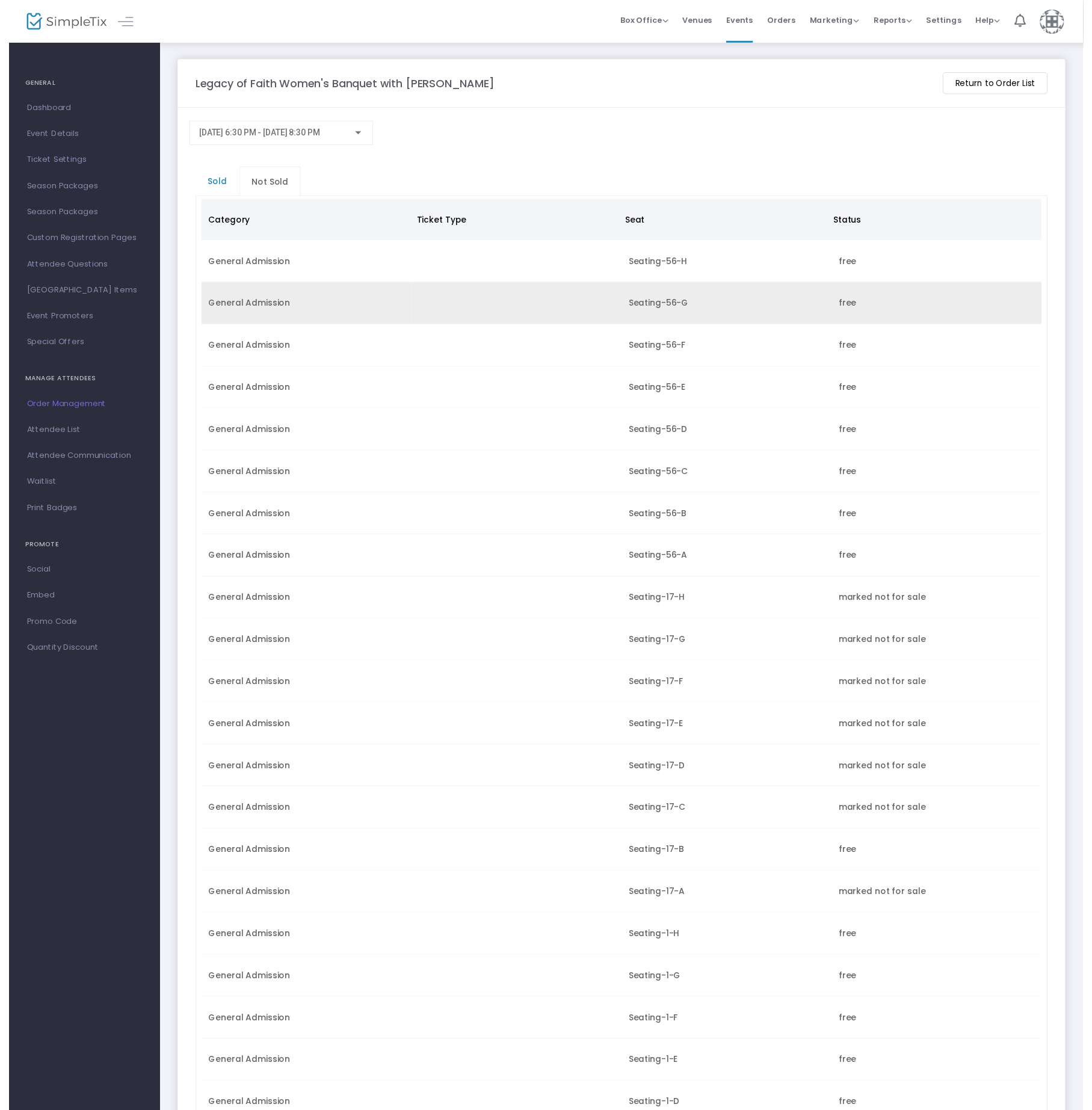
scroll to position [9187, 0]
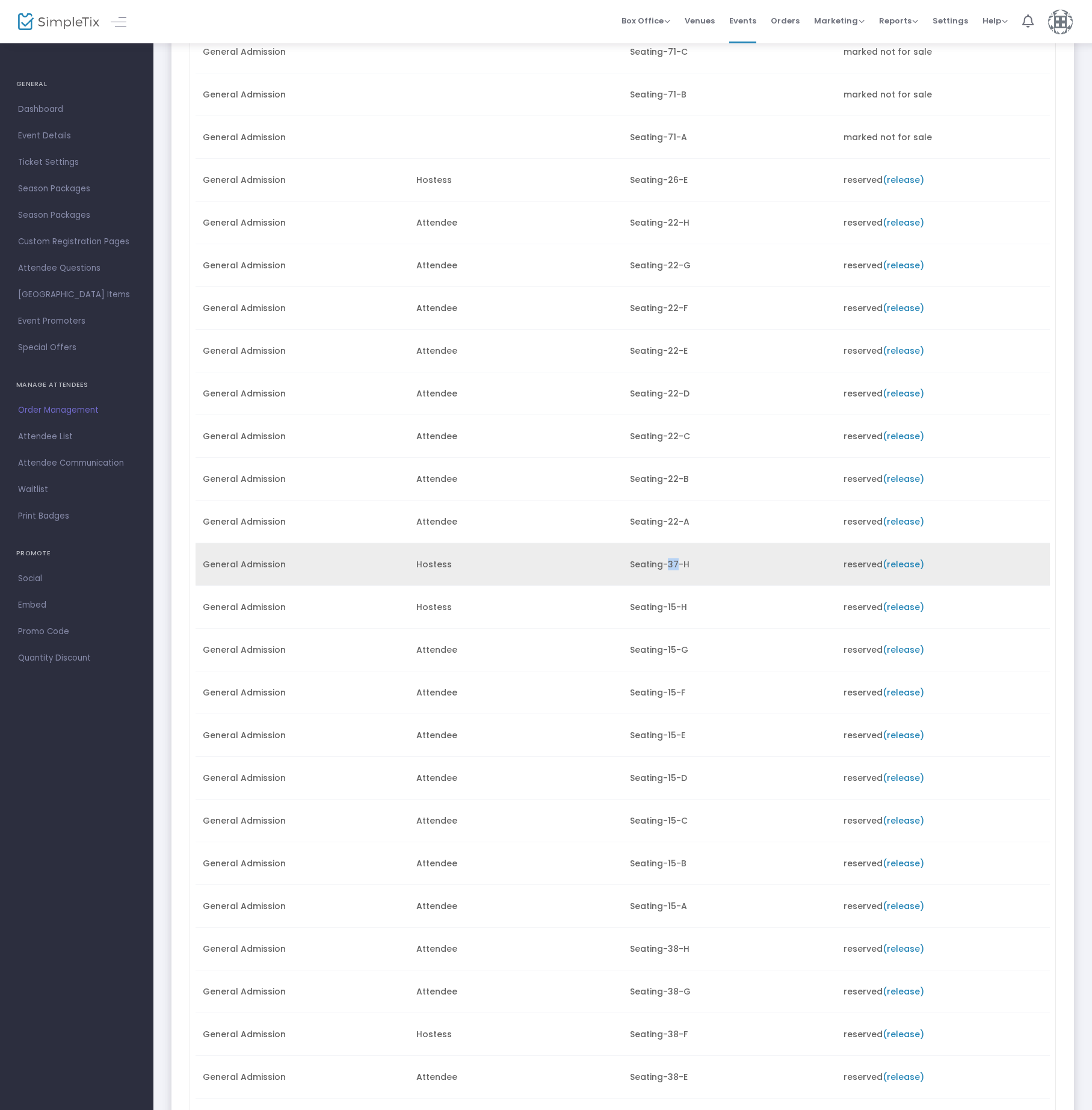
click at [907, 567] on link "(release)" at bounding box center [903, 564] width 41 height 12
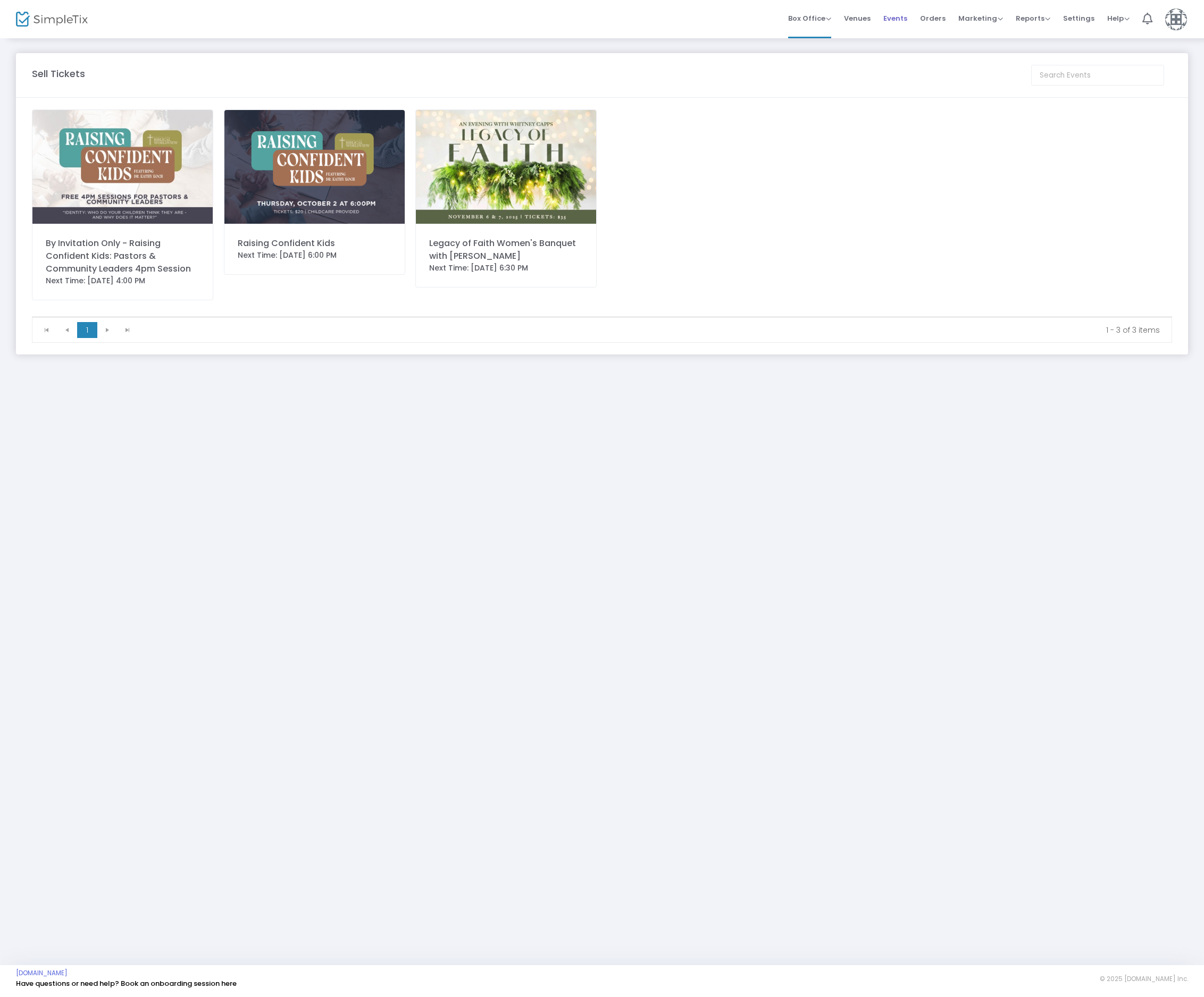
click at [913, 25] on li "Events" at bounding box center [895, 19] width 37 height 38
click at [901, 17] on span "Events" at bounding box center [895, 18] width 24 height 27
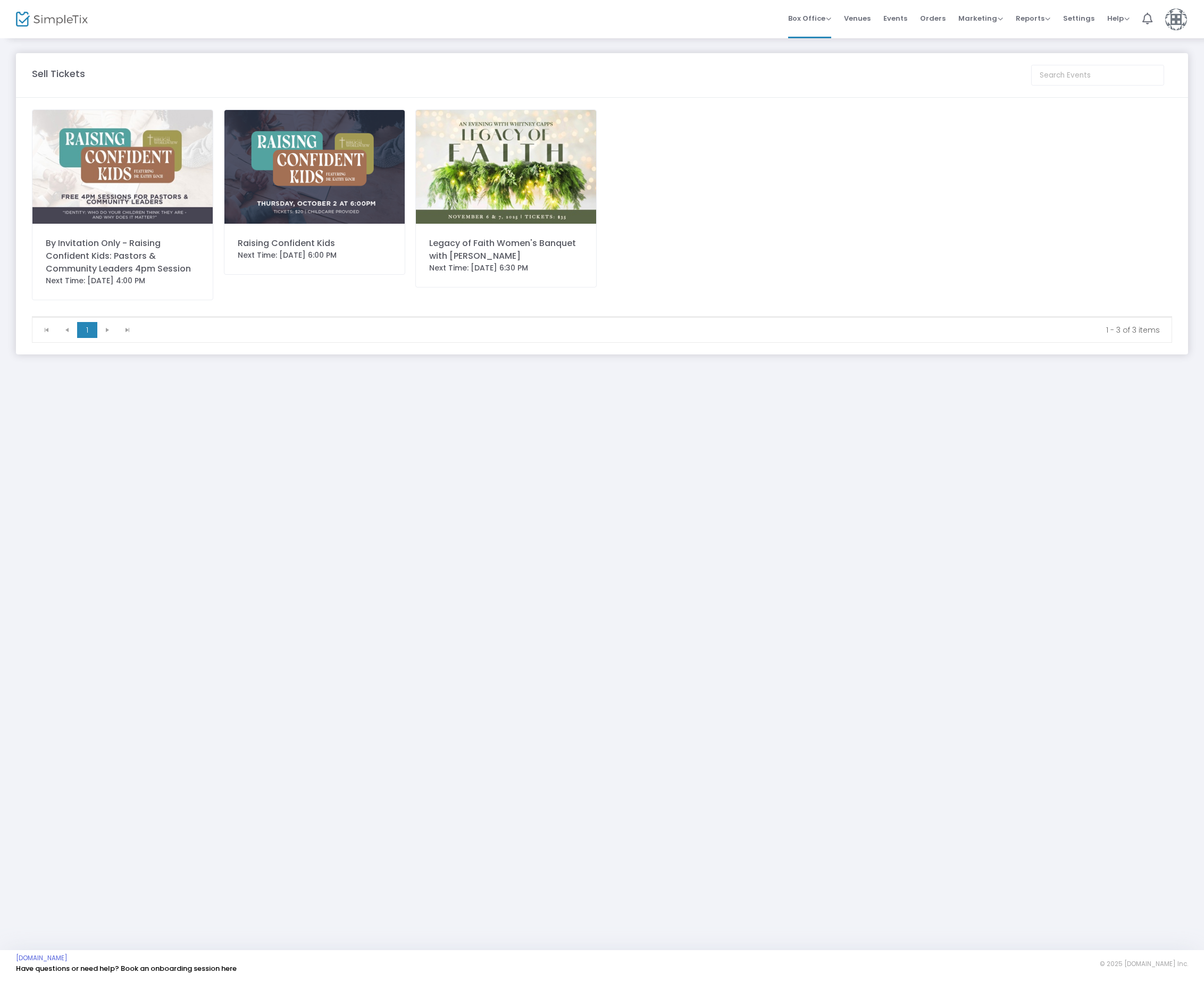
click at [507, 164] on img at bounding box center [505, 166] width 180 height 114
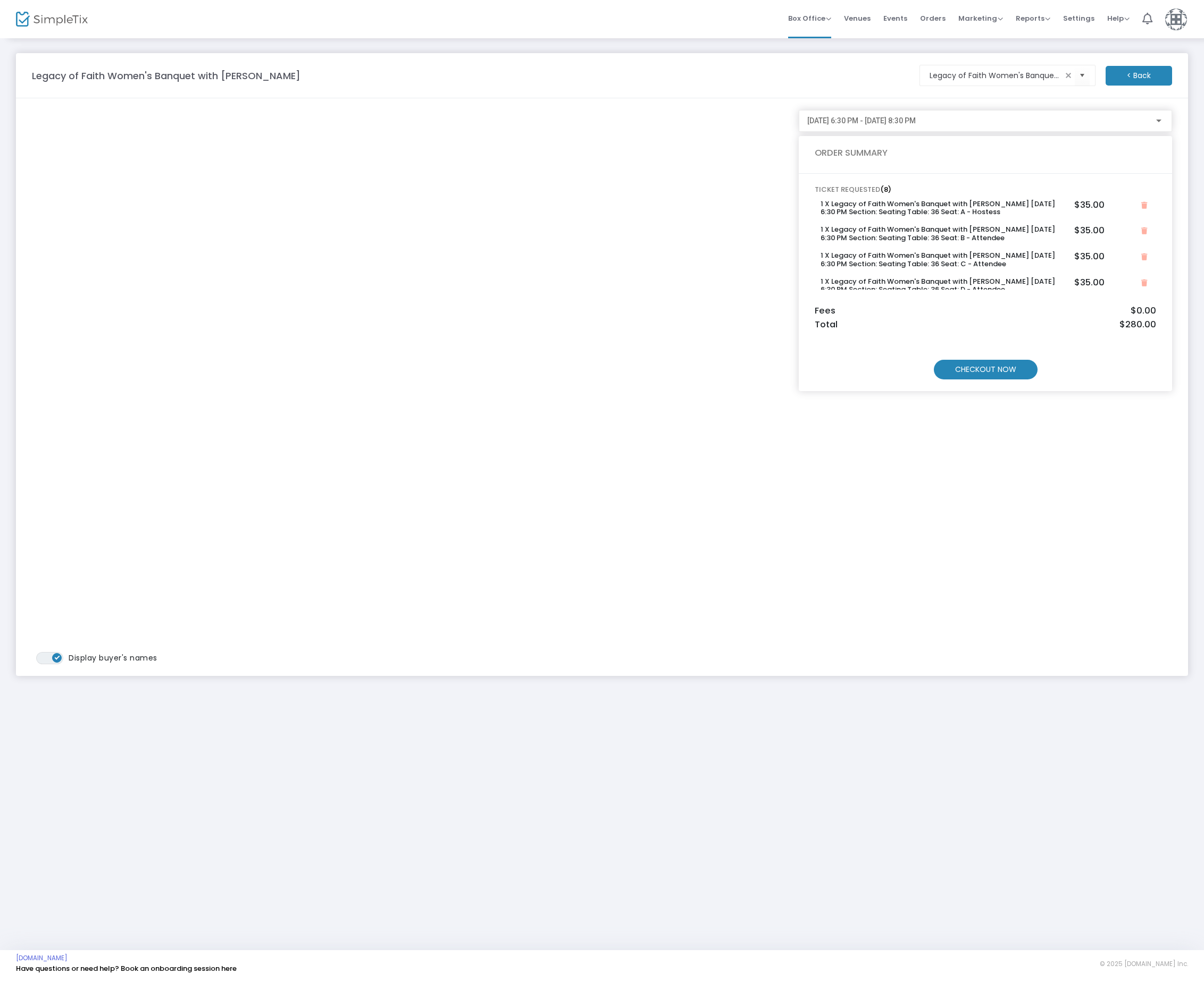
click at [987, 369] on m-button "CHECKOUT NOW" at bounding box center [985, 369] width 103 height 20
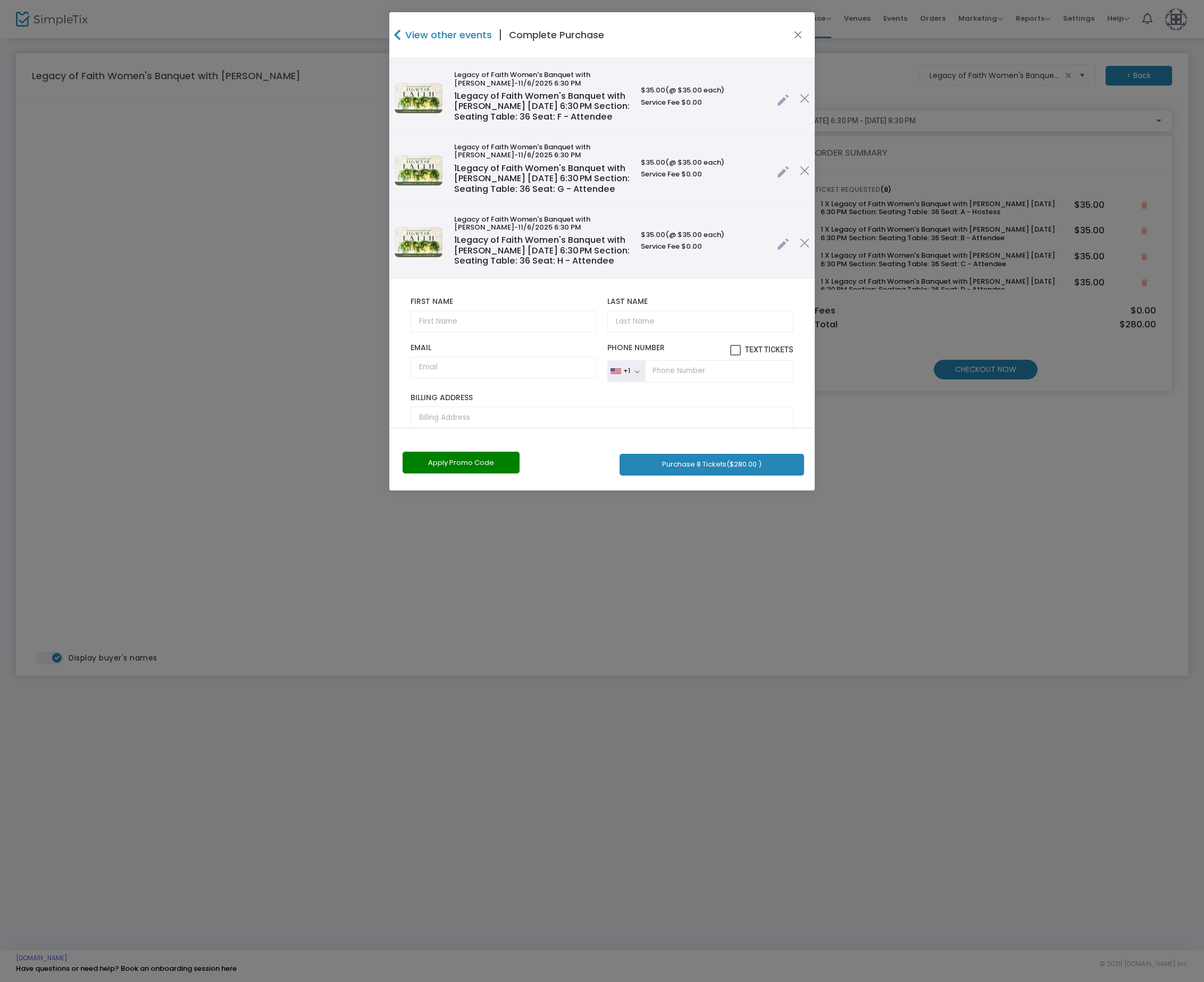
scroll to position [395, 0]
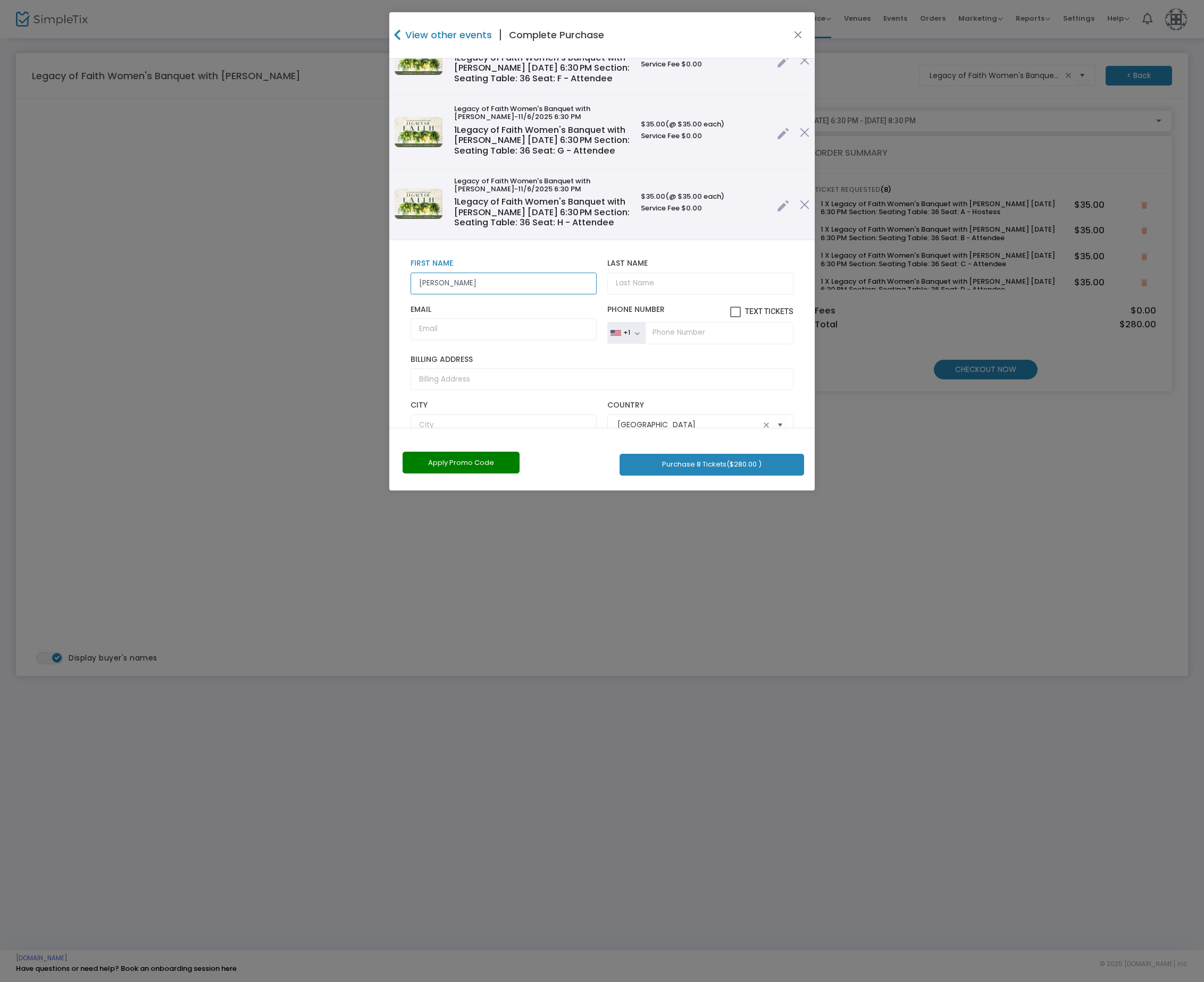
type input "Patrice"
type input "Patterson"
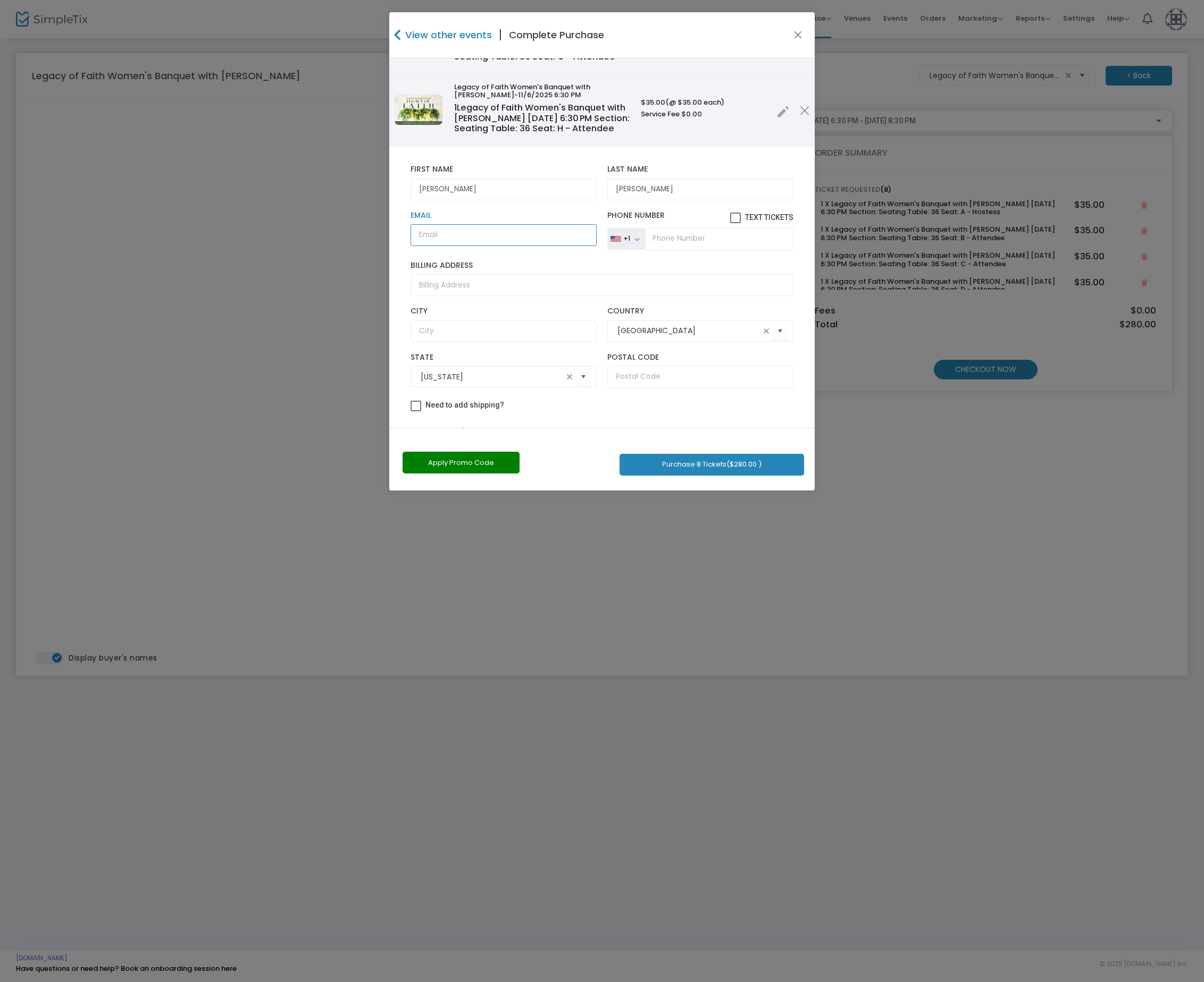
scroll to position [491, 0]
type input "[EMAIL_ADDRESS][PERSON_NAME][DOMAIN_NAME]"
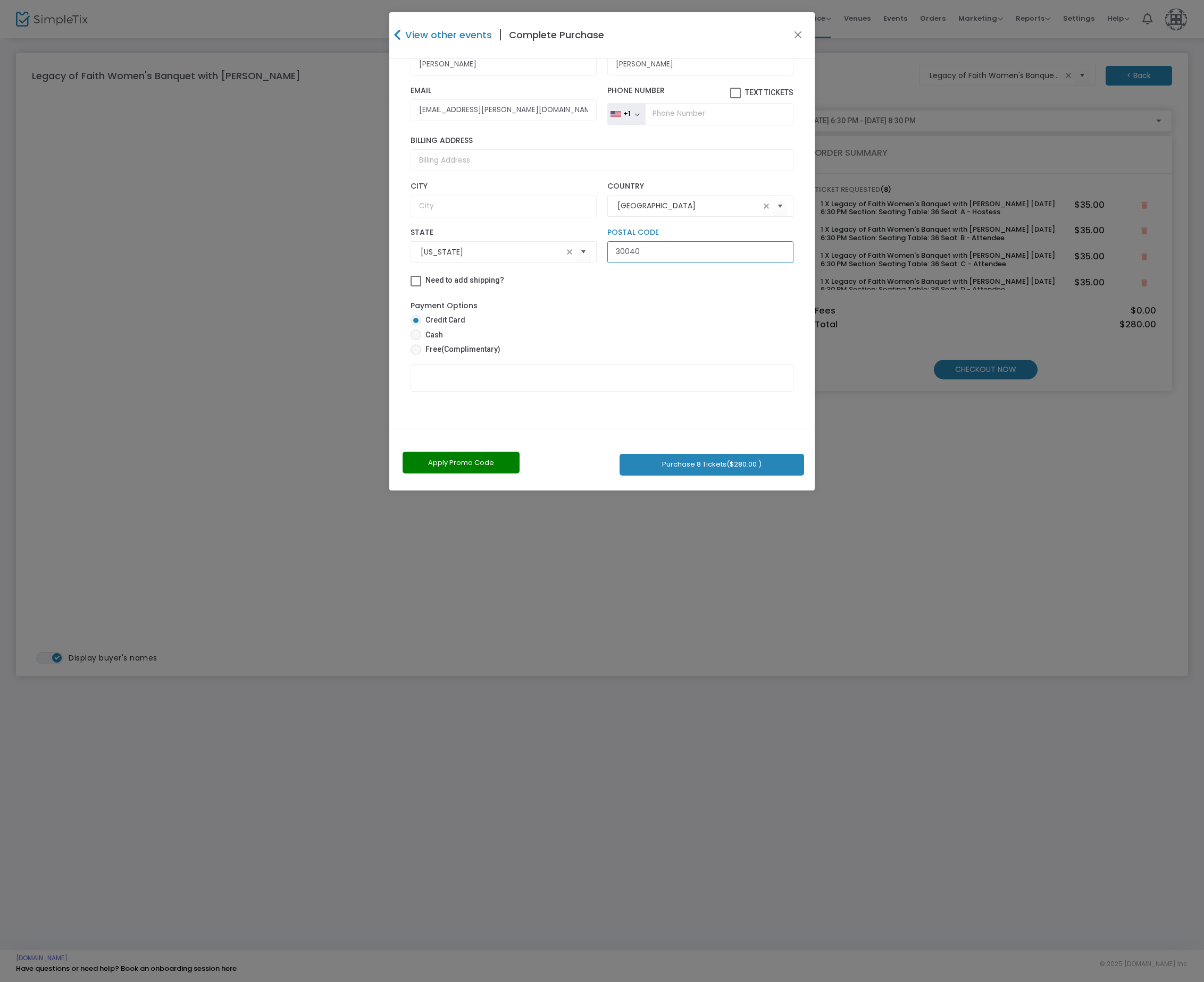
scroll to position [633, 0]
type input "30040"
click at [651, 454] on button "Purchase 8 Tickets ($280.00 )" at bounding box center [711, 464] width 184 height 21
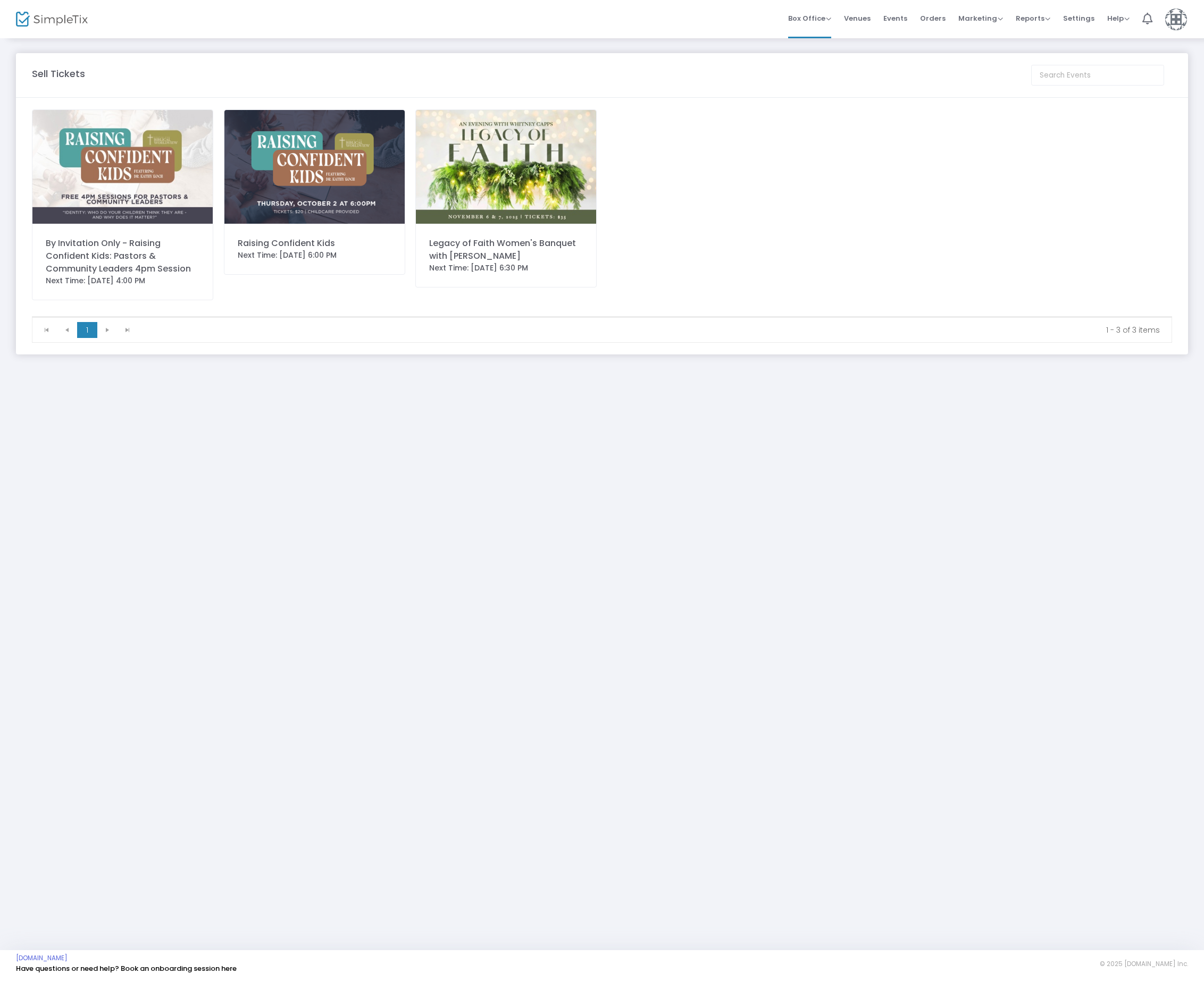
click at [521, 169] on img at bounding box center [505, 166] width 180 height 114
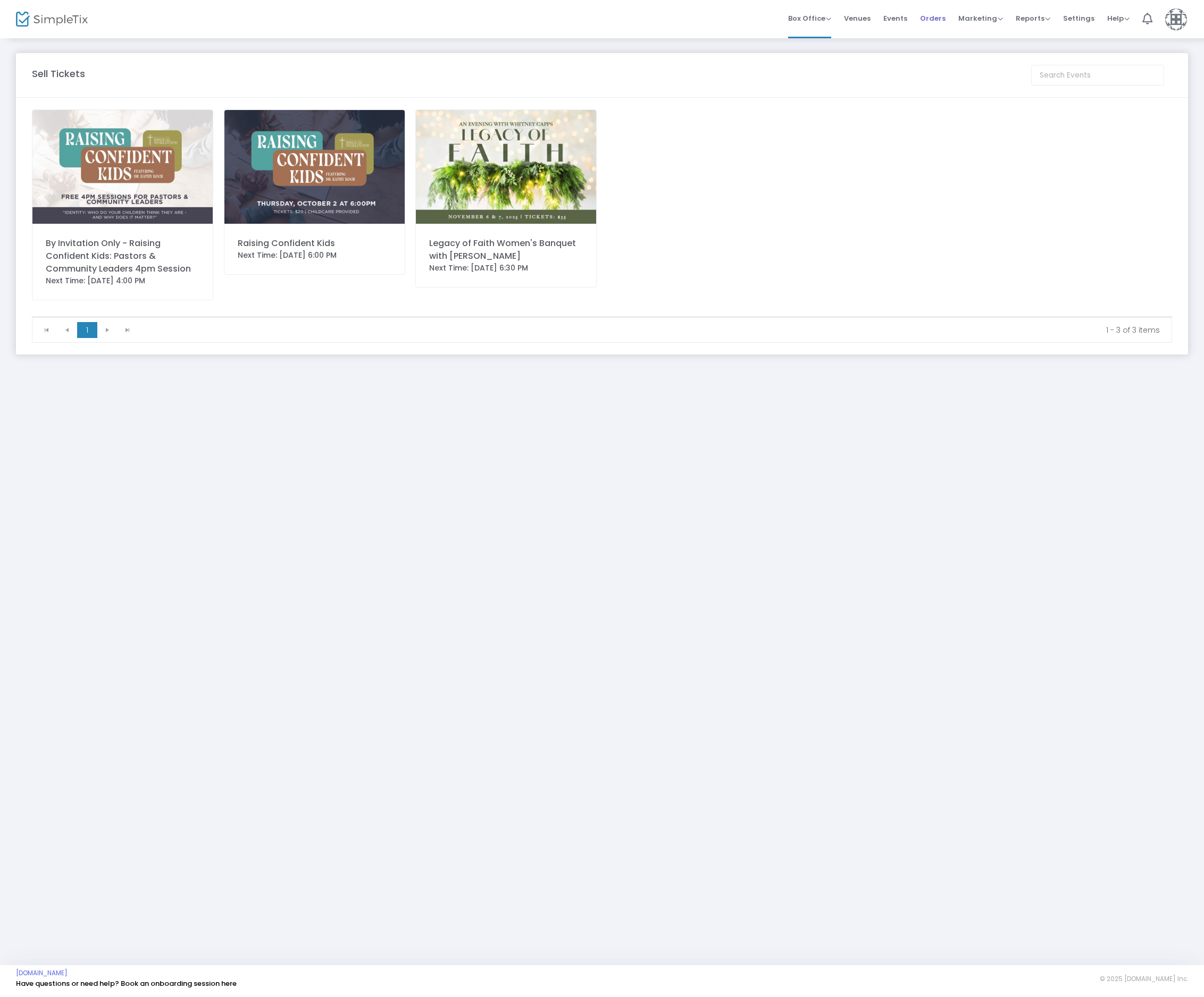
click at [945, 20] on span "Orders" at bounding box center [932, 18] width 25 height 27
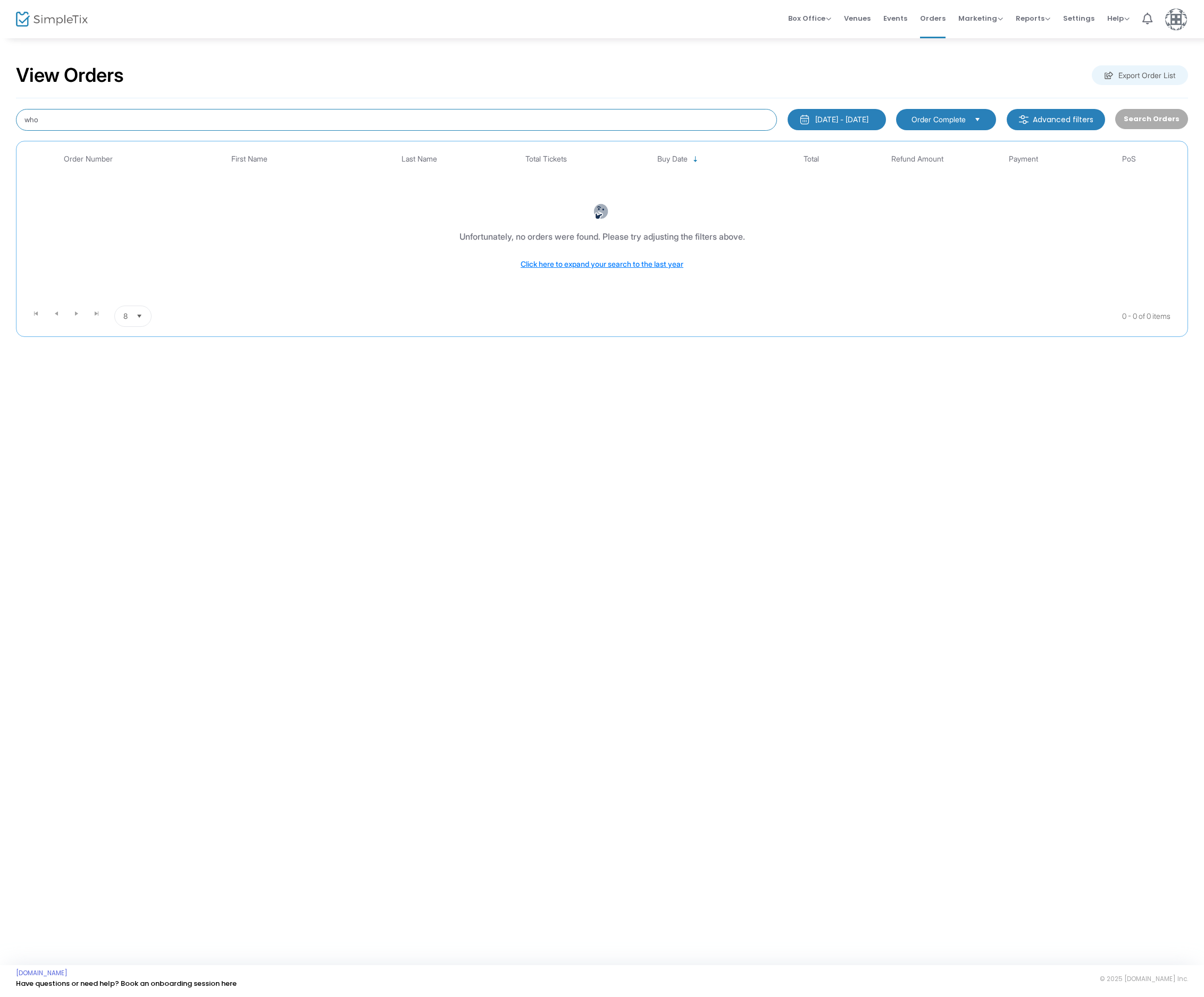
click at [512, 122] on input "who" at bounding box center [396, 119] width 761 height 21
click at [825, 114] on div "9/15/2025 - 9/15/2025" at bounding box center [842, 119] width 53 height 10
click at [612, 114] on input "bettis" at bounding box center [396, 119] width 761 height 21
click at [597, 117] on input "bettis" at bounding box center [396, 119] width 761 height 21
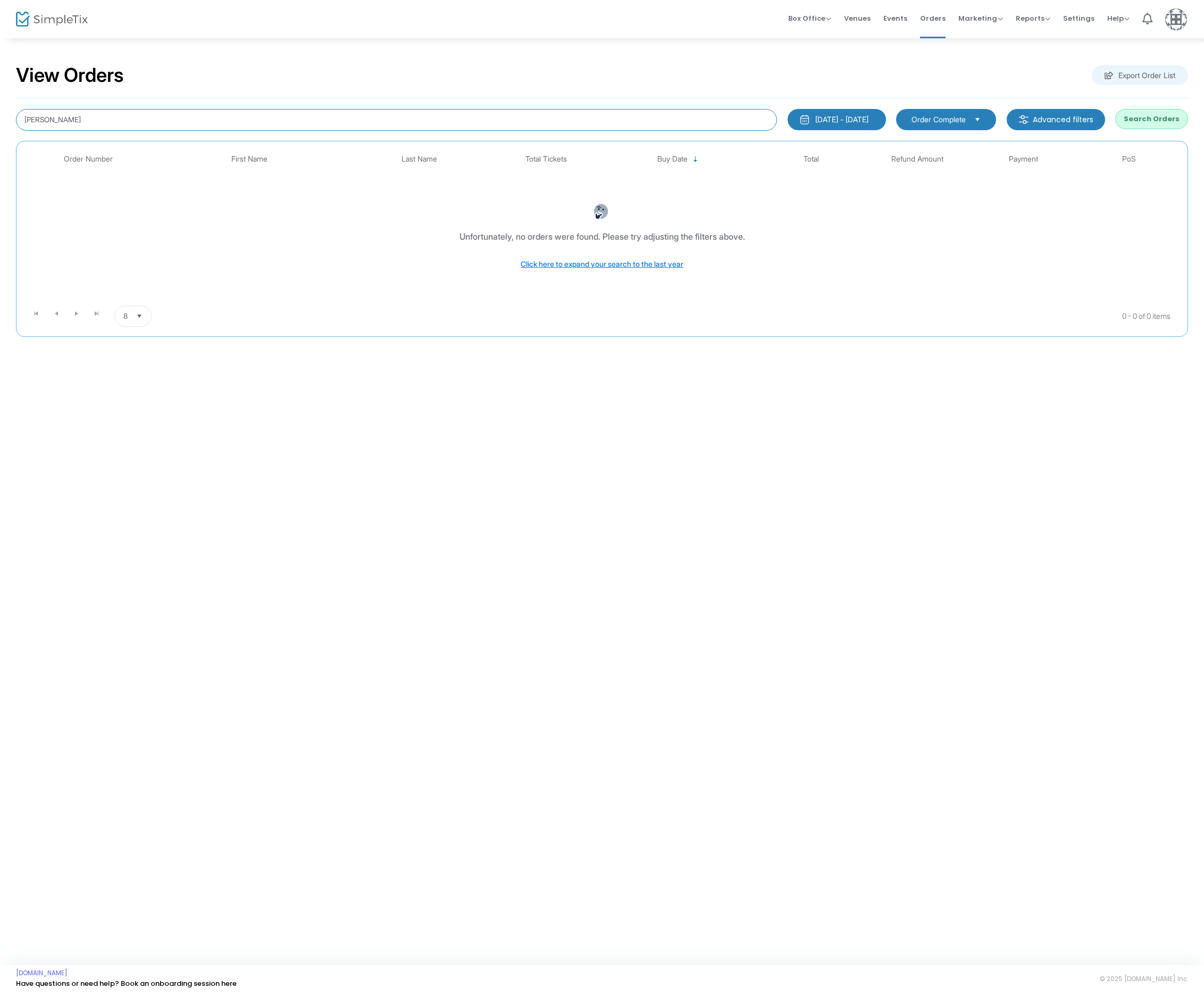
click at [597, 117] on input "bettis" at bounding box center [396, 119] width 761 height 21
type input "ter"
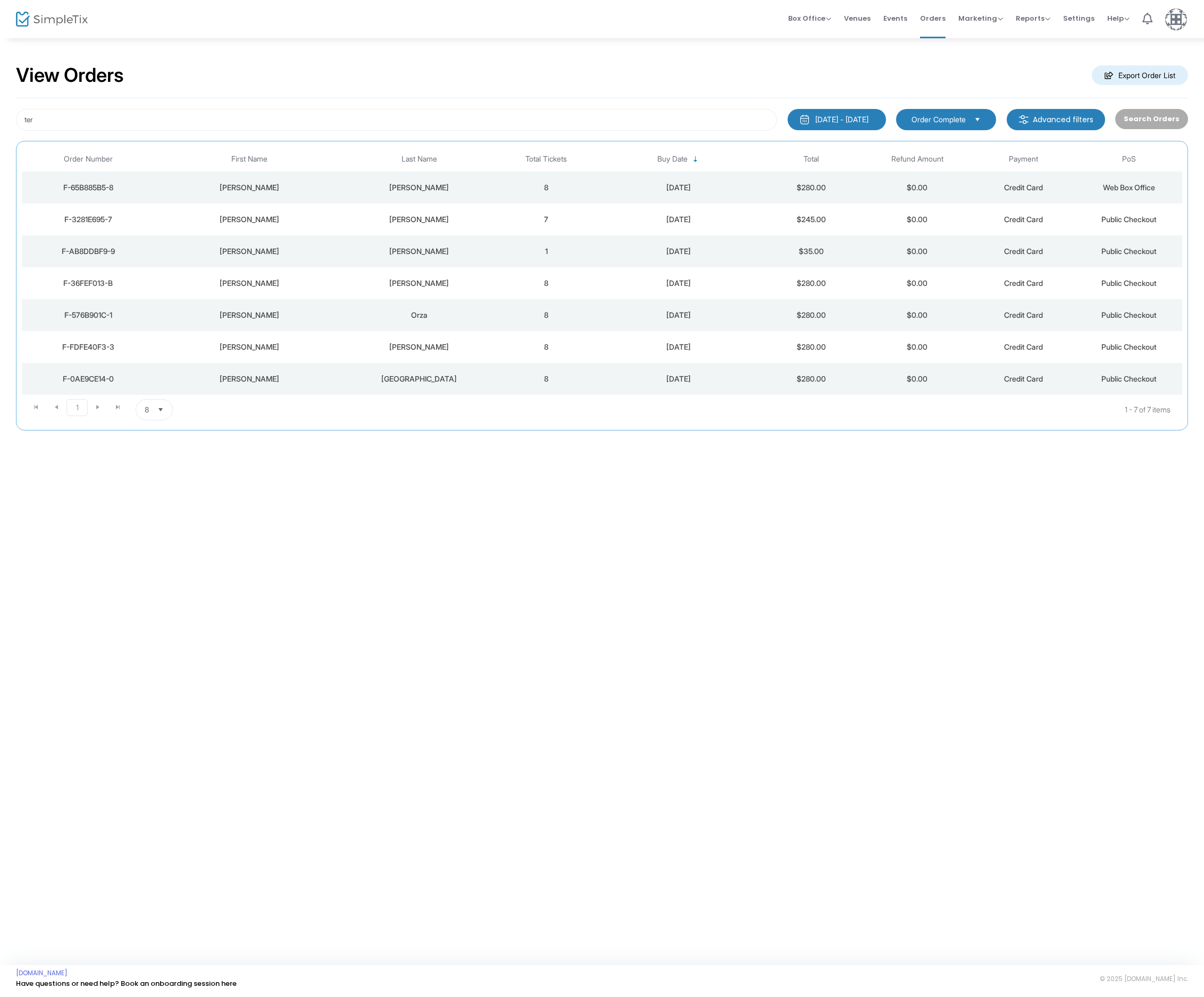
click at [450, 227] on td "Bettis" at bounding box center [419, 219] width 149 height 32
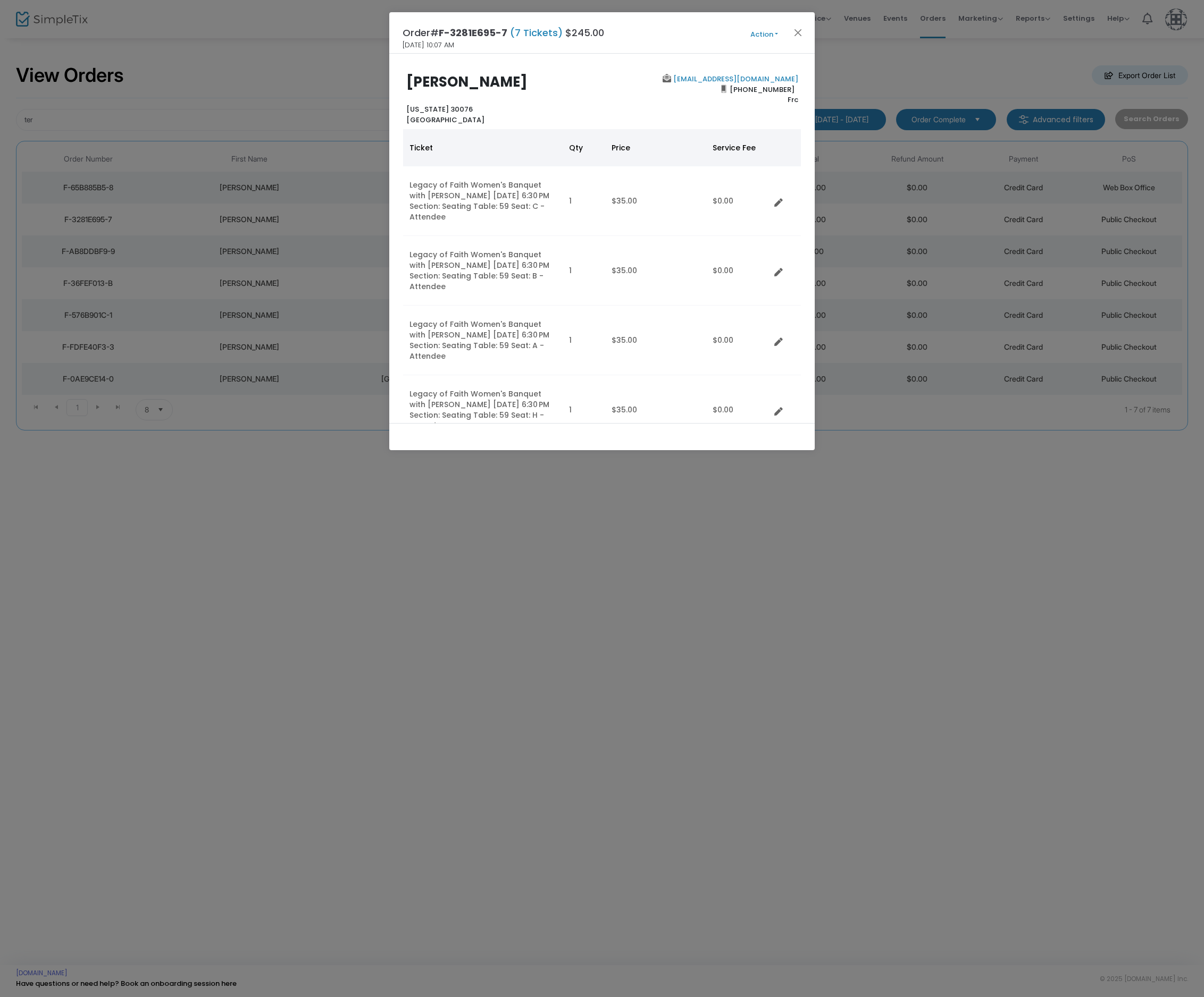
click at [775, 38] on button "Action" at bounding box center [764, 34] width 64 height 12
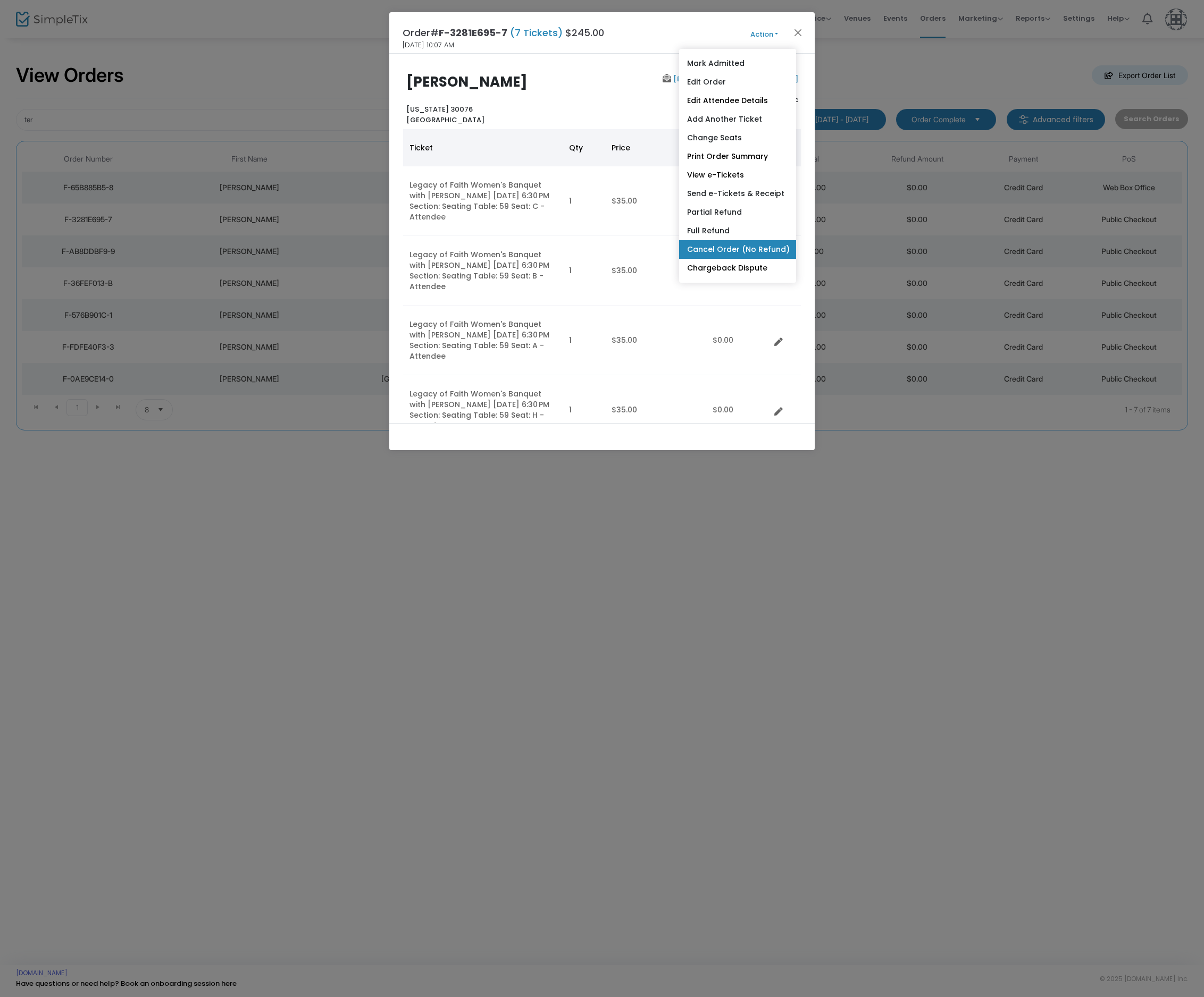
click at [741, 243] on link "Cancel Order (No Refund)" at bounding box center [737, 249] width 117 height 18
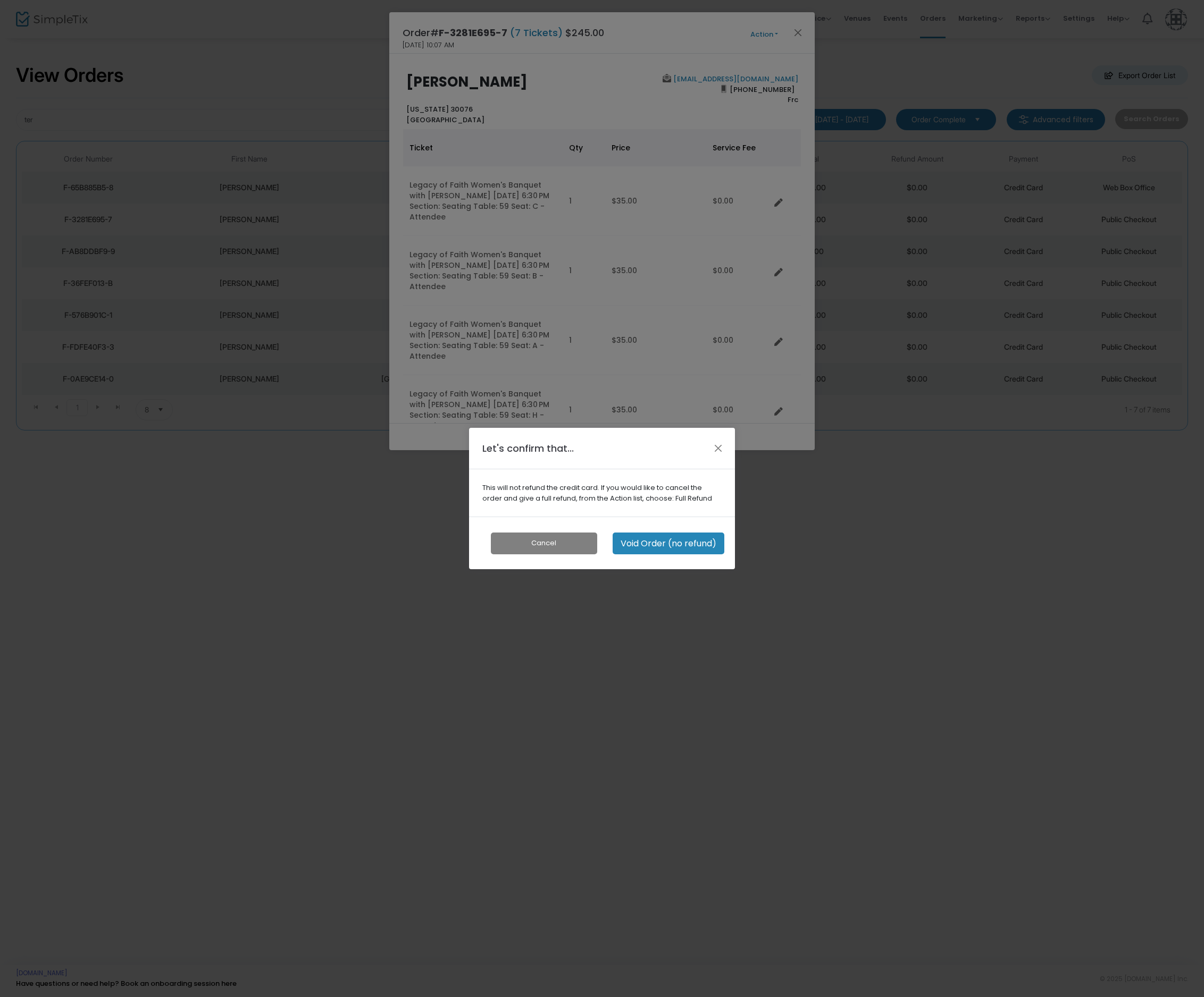
click at [657, 548] on button "Void Order (no refund)" at bounding box center [668, 543] width 111 height 21
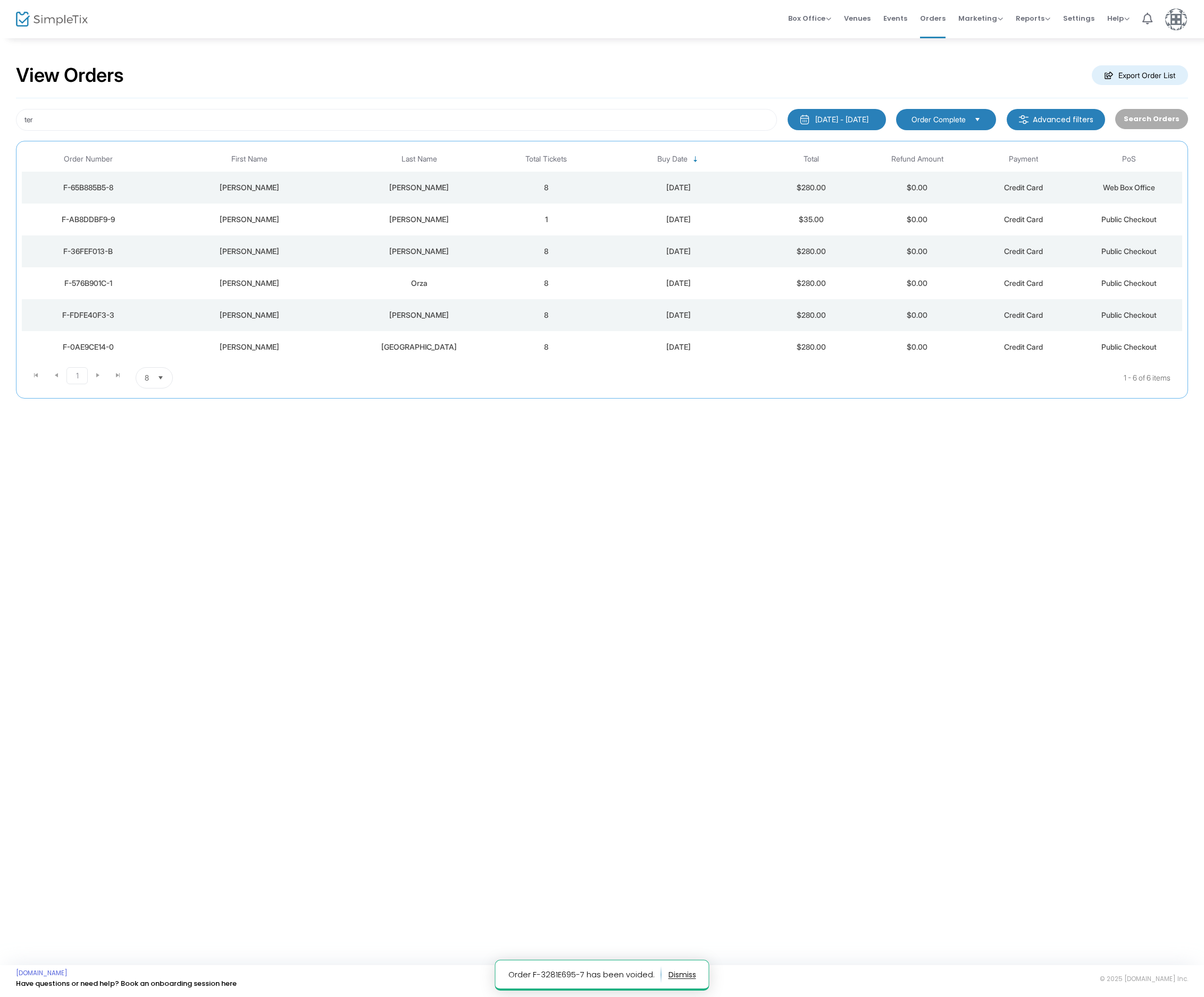
click at [625, 224] on td "[DATE]" at bounding box center [679, 219] width 159 height 32
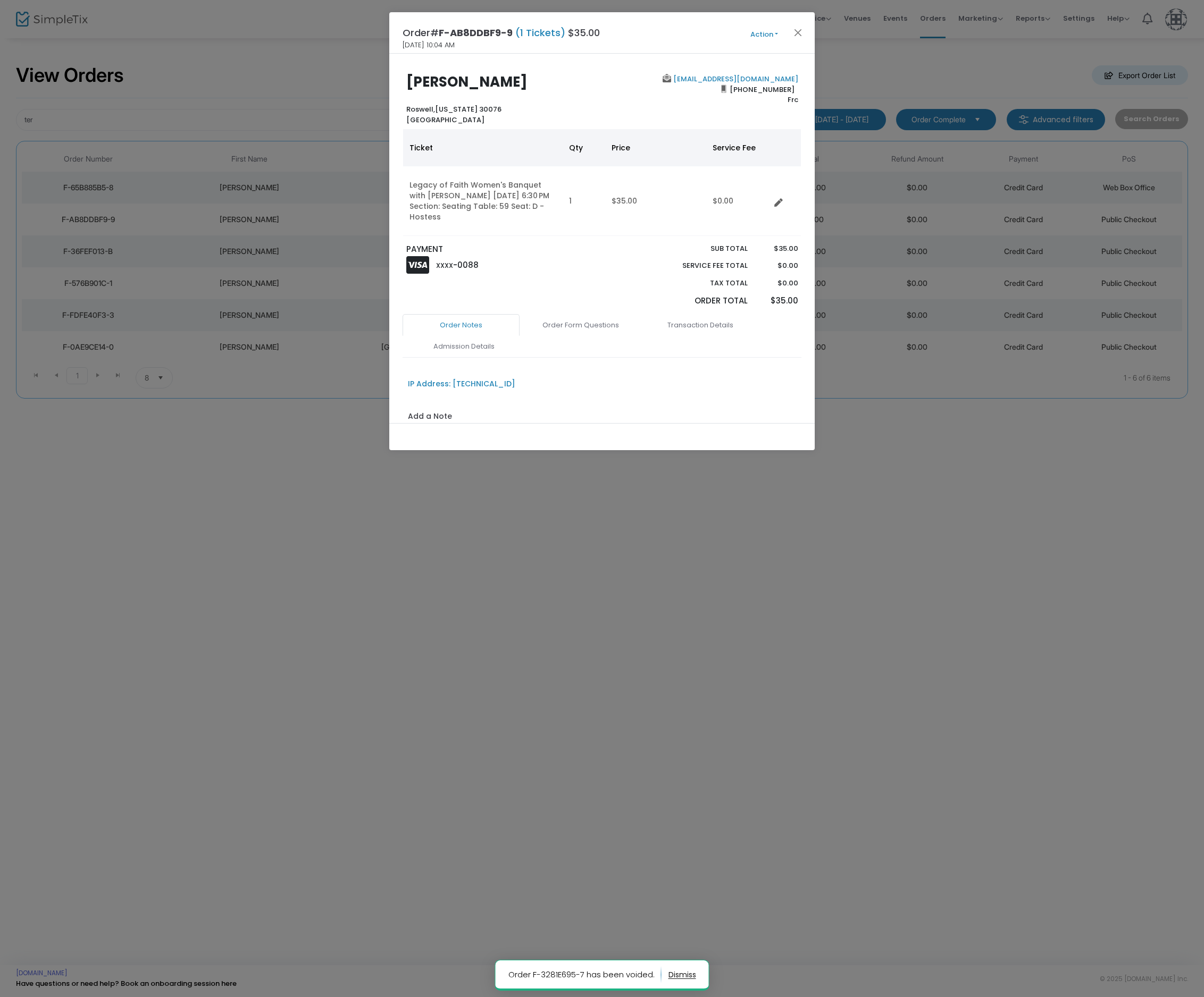
click at [757, 29] on button "Action" at bounding box center [764, 34] width 64 height 12
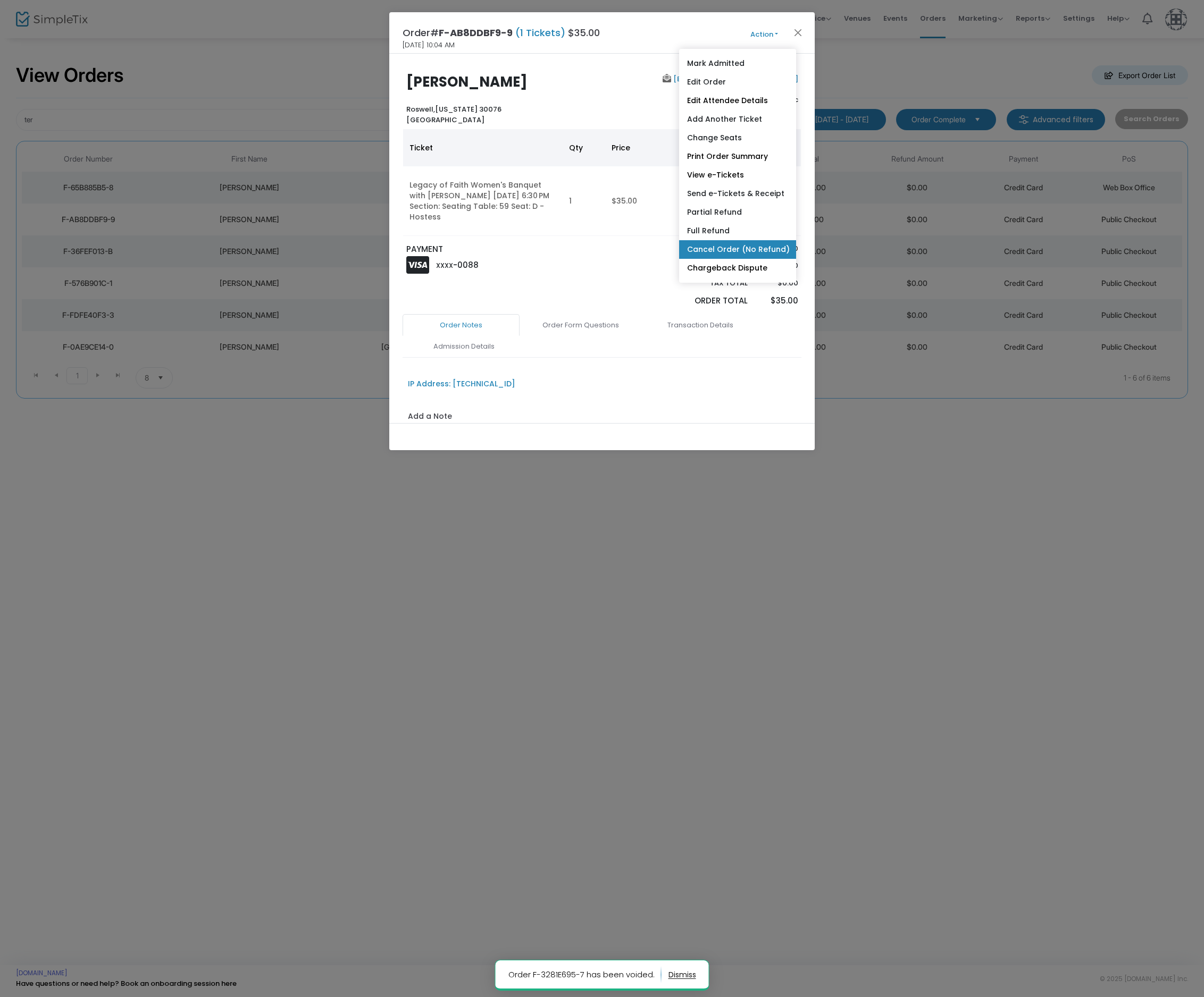
click at [737, 246] on link "Cancel Order (No Refund)" at bounding box center [737, 249] width 117 height 18
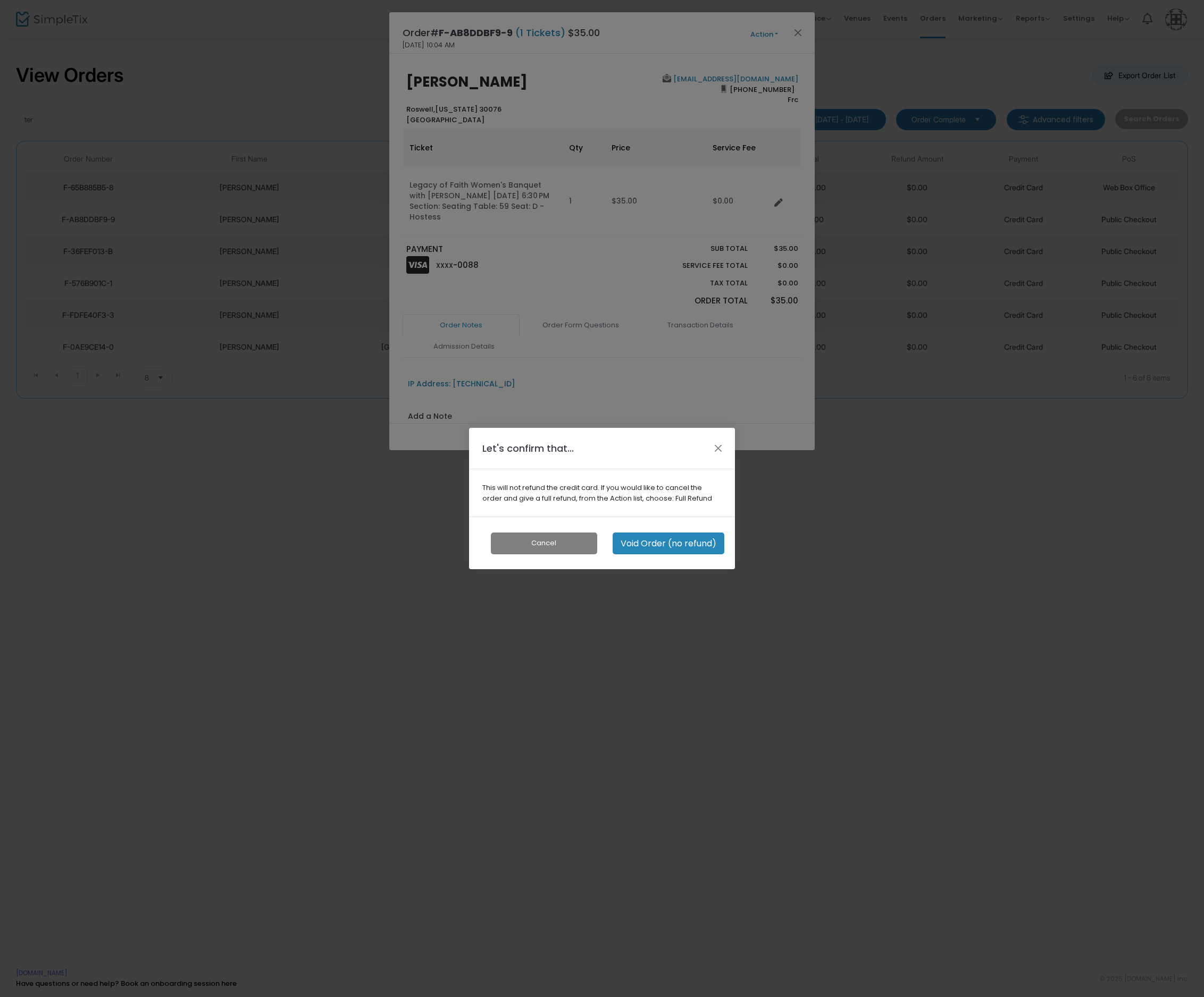
click at [682, 551] on button "Void Order (no refund)" at bounding box center [668, 543] width 111 height 21
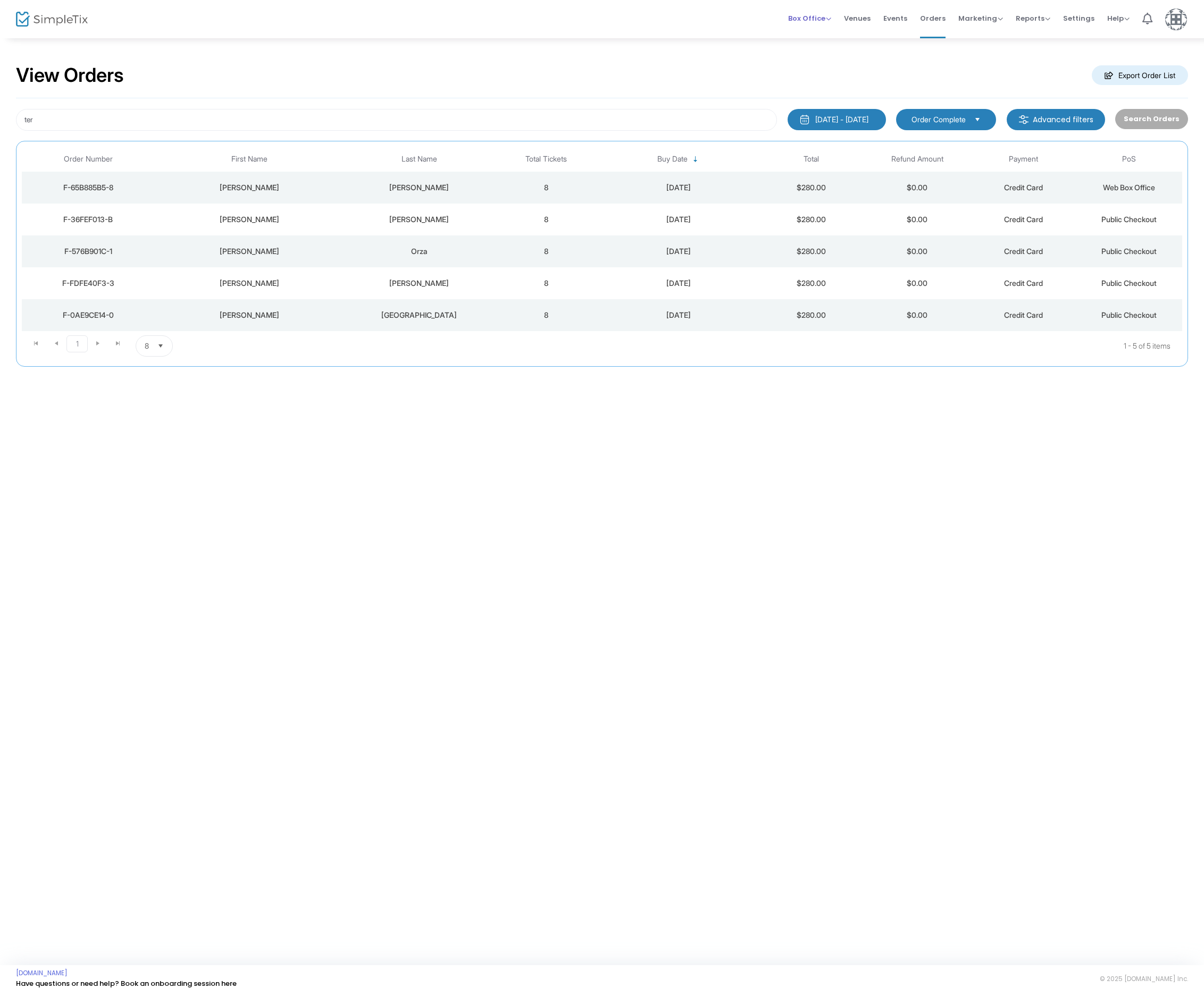
click at [812, 20] on span "Box Office" at bounding box center [809, 18] width 43 height 10
click at [811, 35] on li "Sell Tickets" at bounding box center [826, 36] width 76 height 21
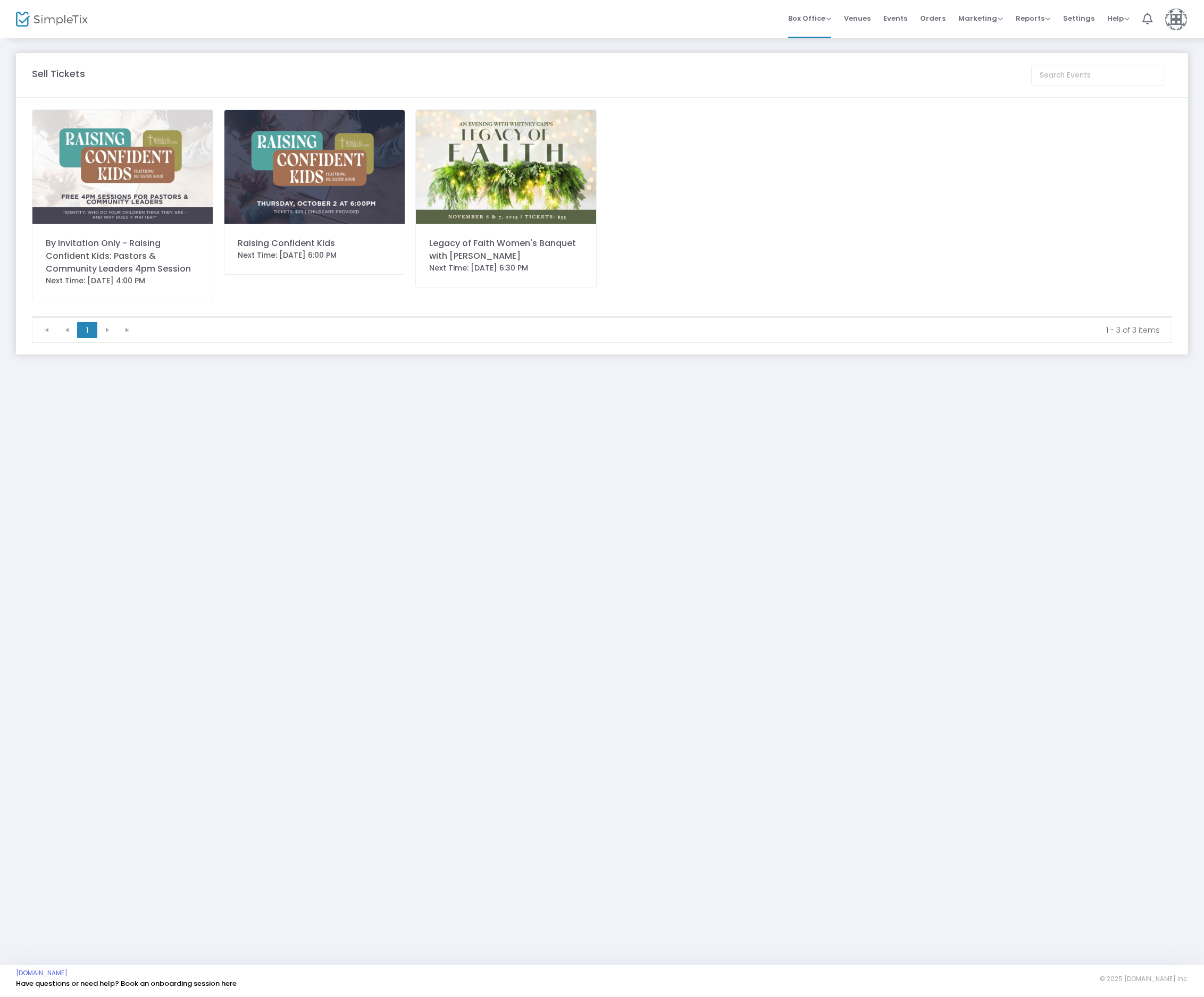
click at [513, 199] on img at bounding box center [505, 166] width 180 height 114
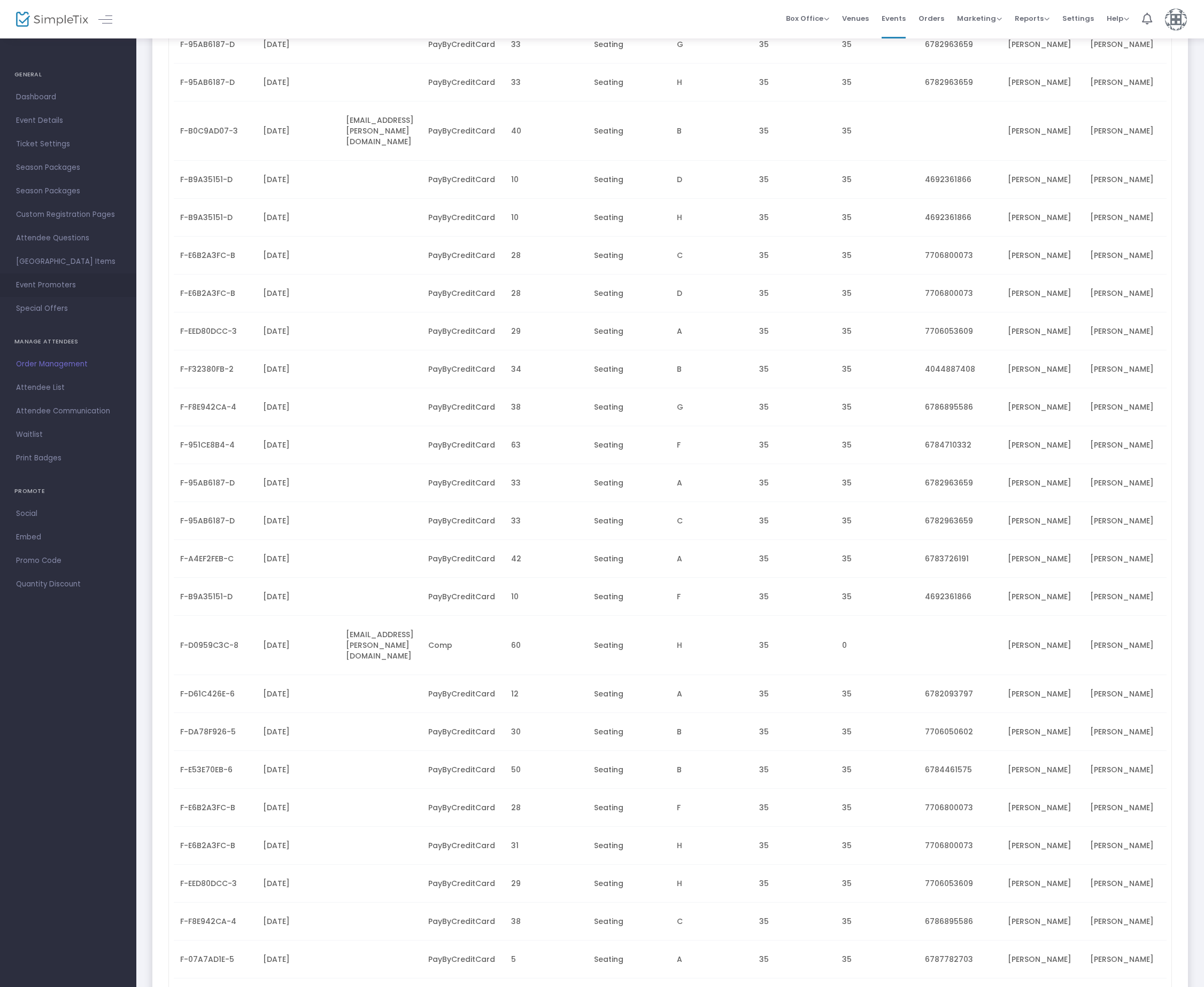
scroll to position [2746, 0]
